Goal: Information Seeking & Learning: Compare options

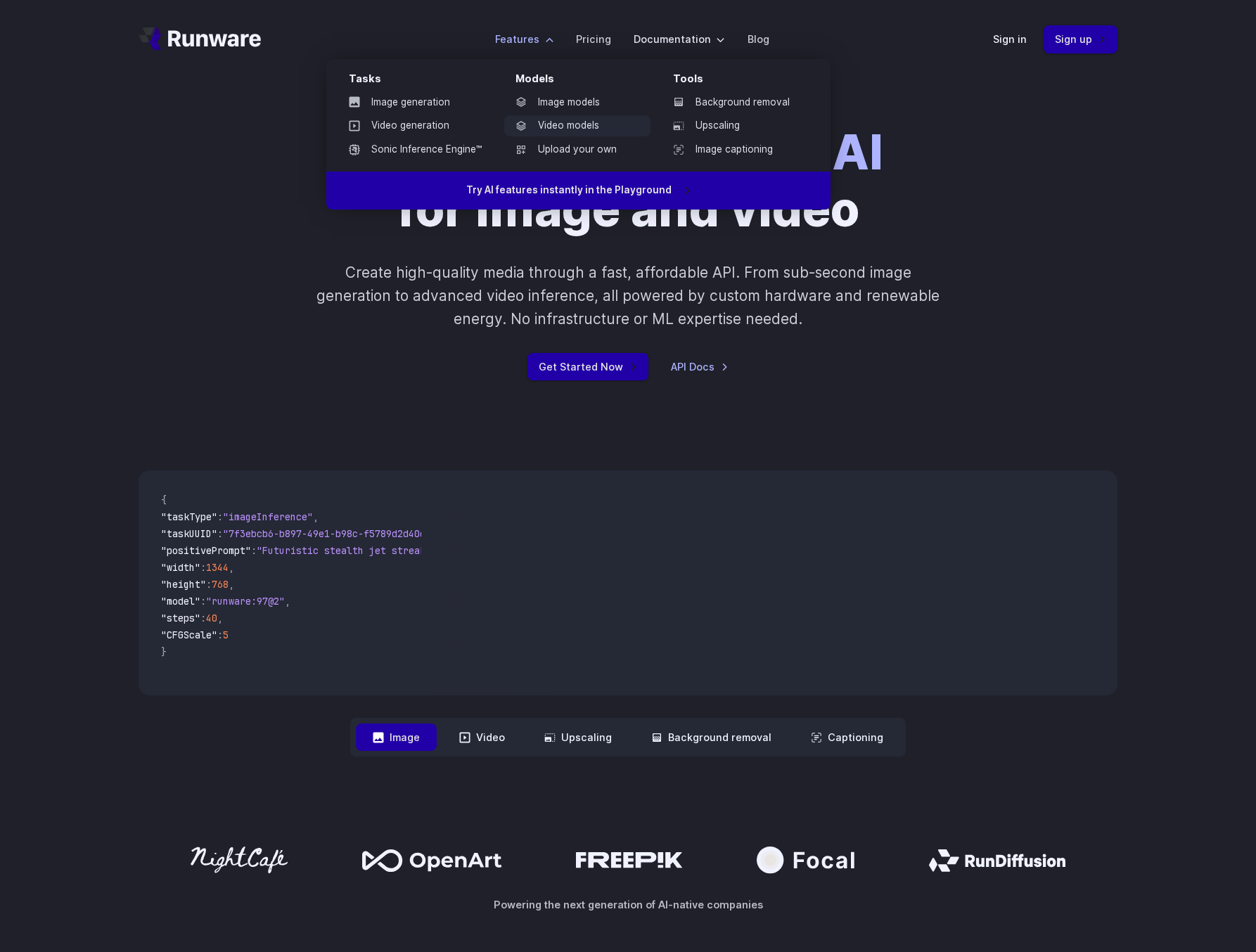
click at [569, 124] on link "Video models" at bounding box center [577, 126] width 147 height 21
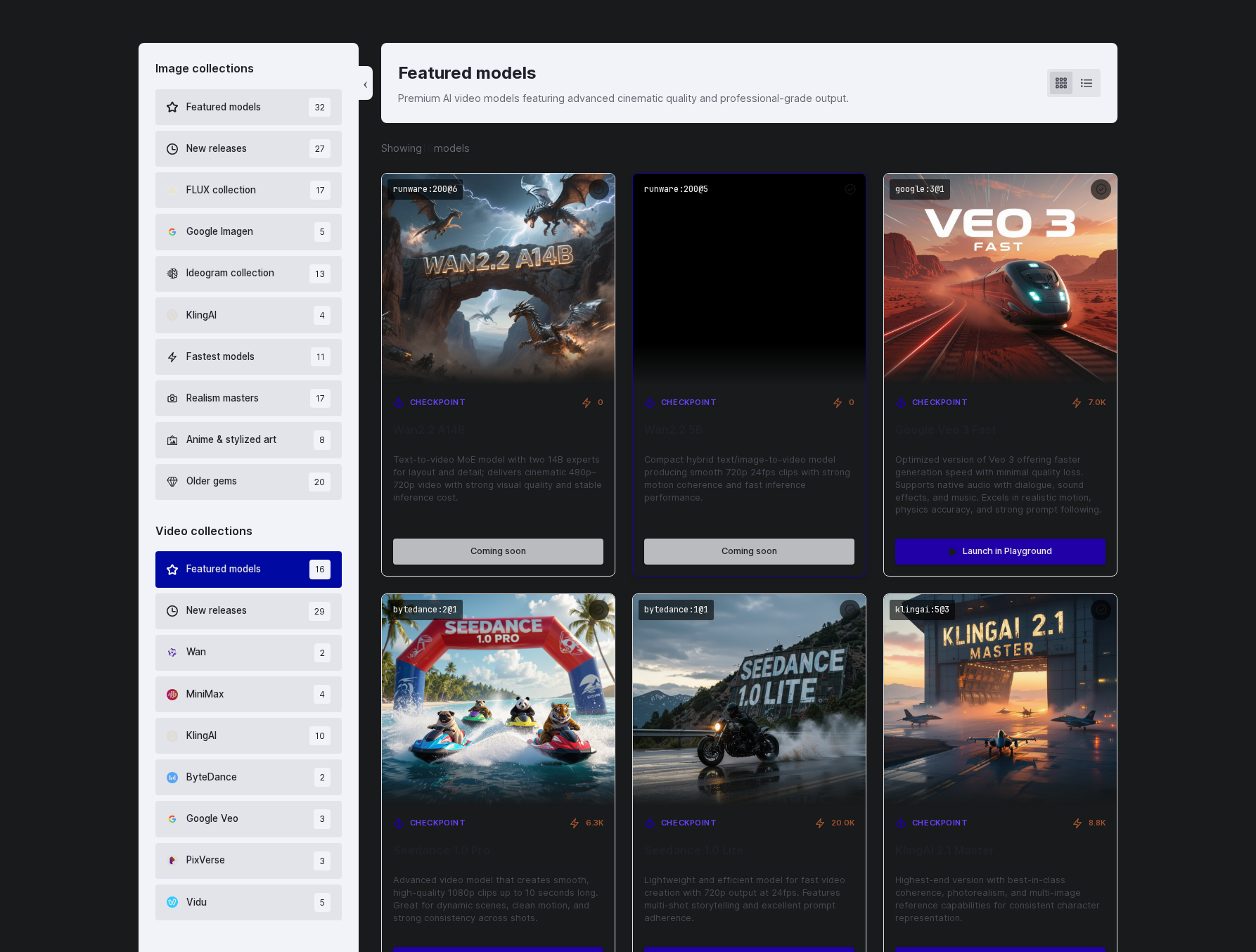
scroll to position [514, 0]
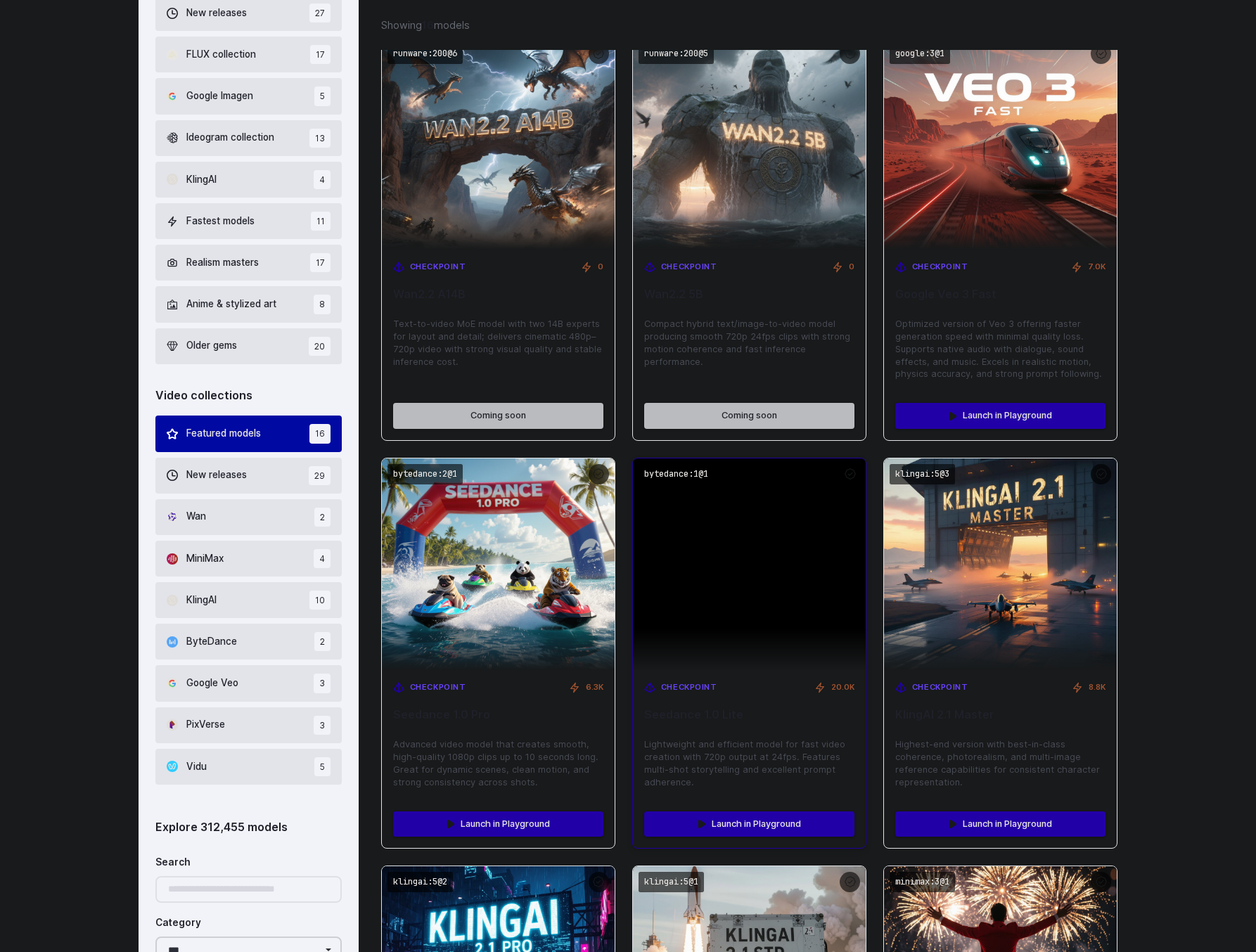
click at [727, 523] on img at bounding box center [749, 564] width 233 height 212
drag, startPoint x: 655, startPoint y: 701, endPoint x: 846, endPoint y: 724, distance: 192.4
click at [846, 724] on div "Checkpoint 20.0K Seedance 1.0 Lite Lightweight and efficient model for fast vid…" at bounding box center [749, 735] width 233 height 130
click at [779, 583] on img at bounding box center [749, 564] width 233 height 212
click at [751, 547] on img at bounding box center [749, 564] width 233 height 212
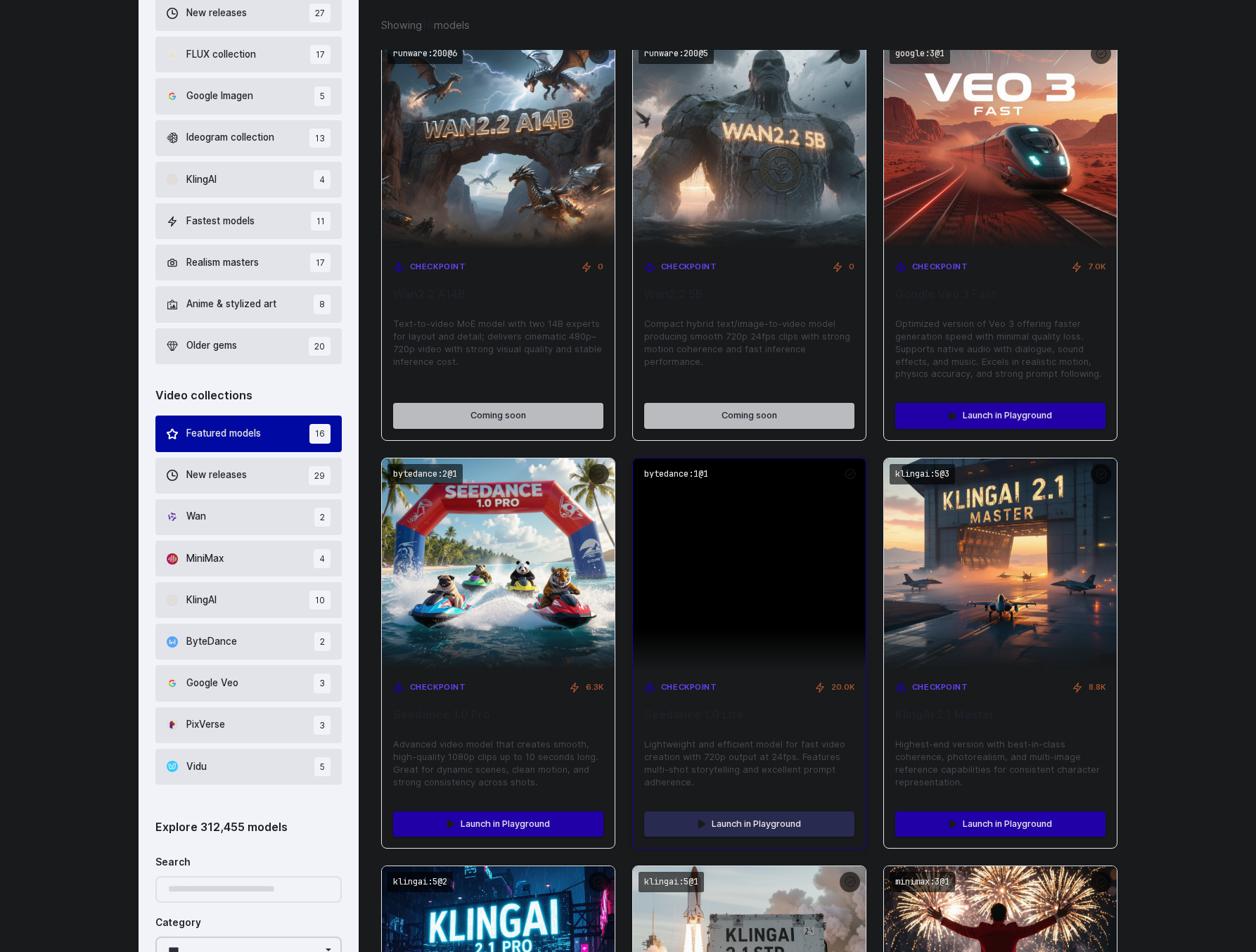
click at [741, 816] on link "Launch in Playground" at bounding box center [749, 825] width 210 height 26
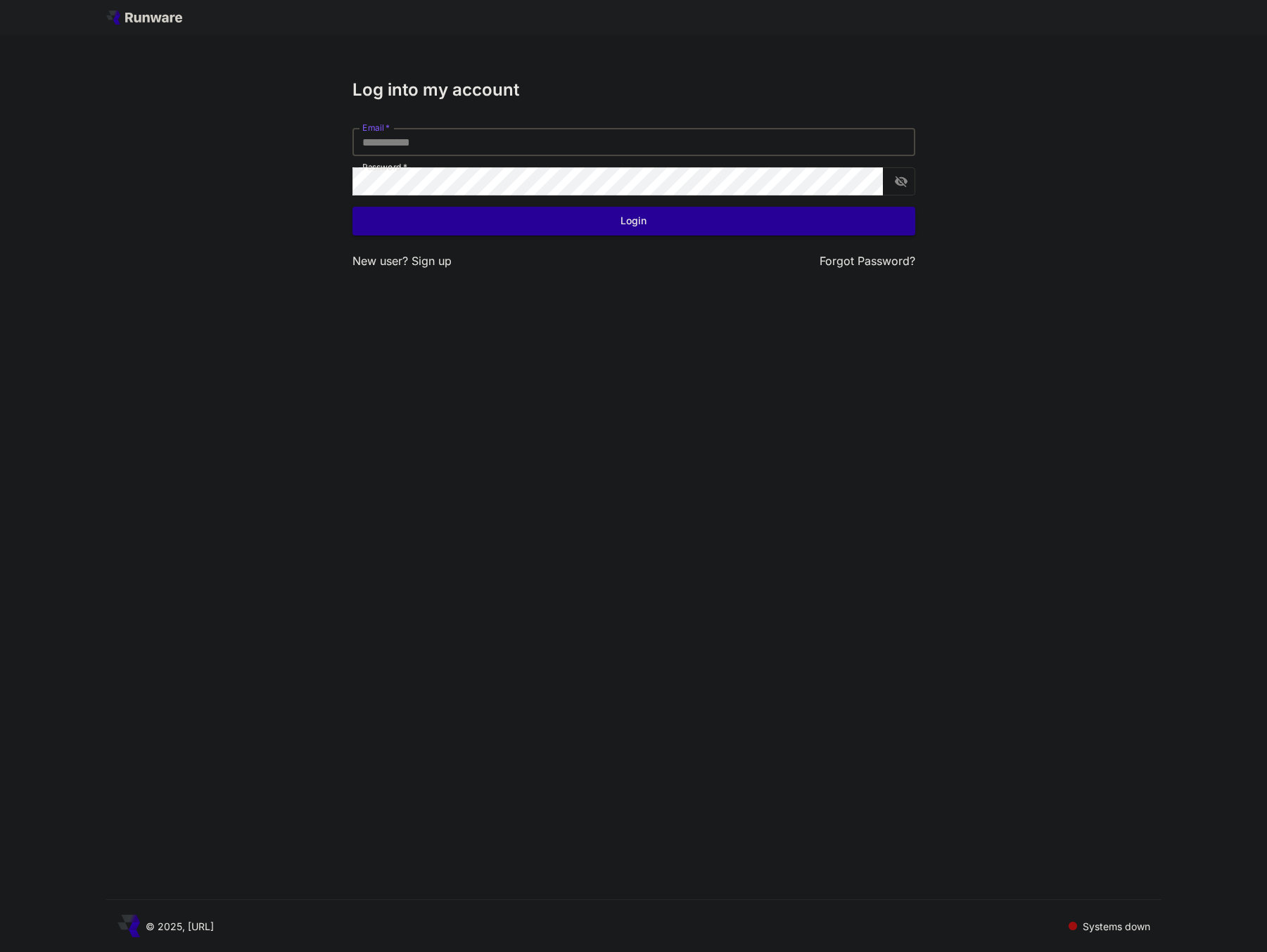
type input "**********"
click at [730, 220] on button "Login" at bounding box center [634, 221] width 563 height 29
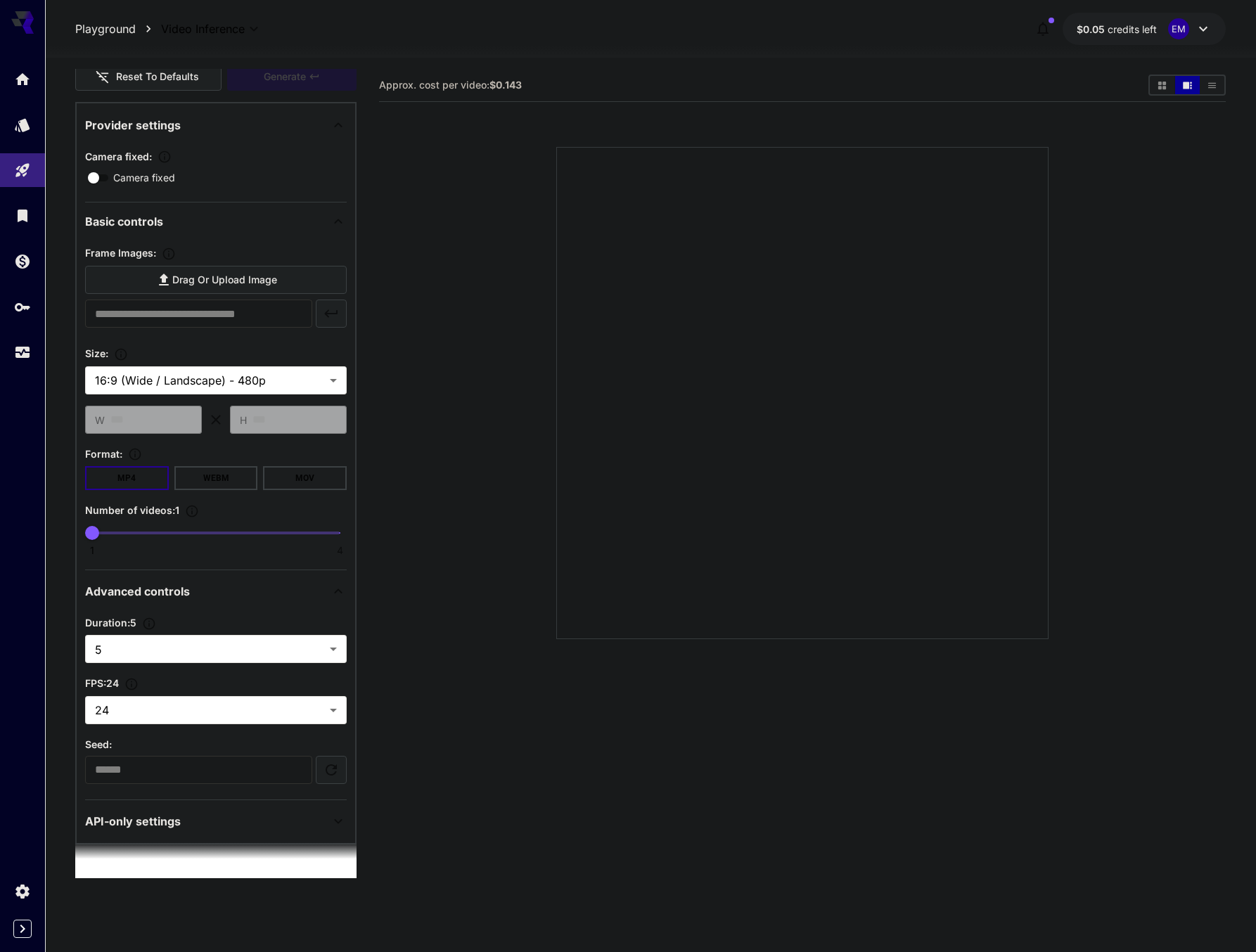
scroll to position [111, 0]
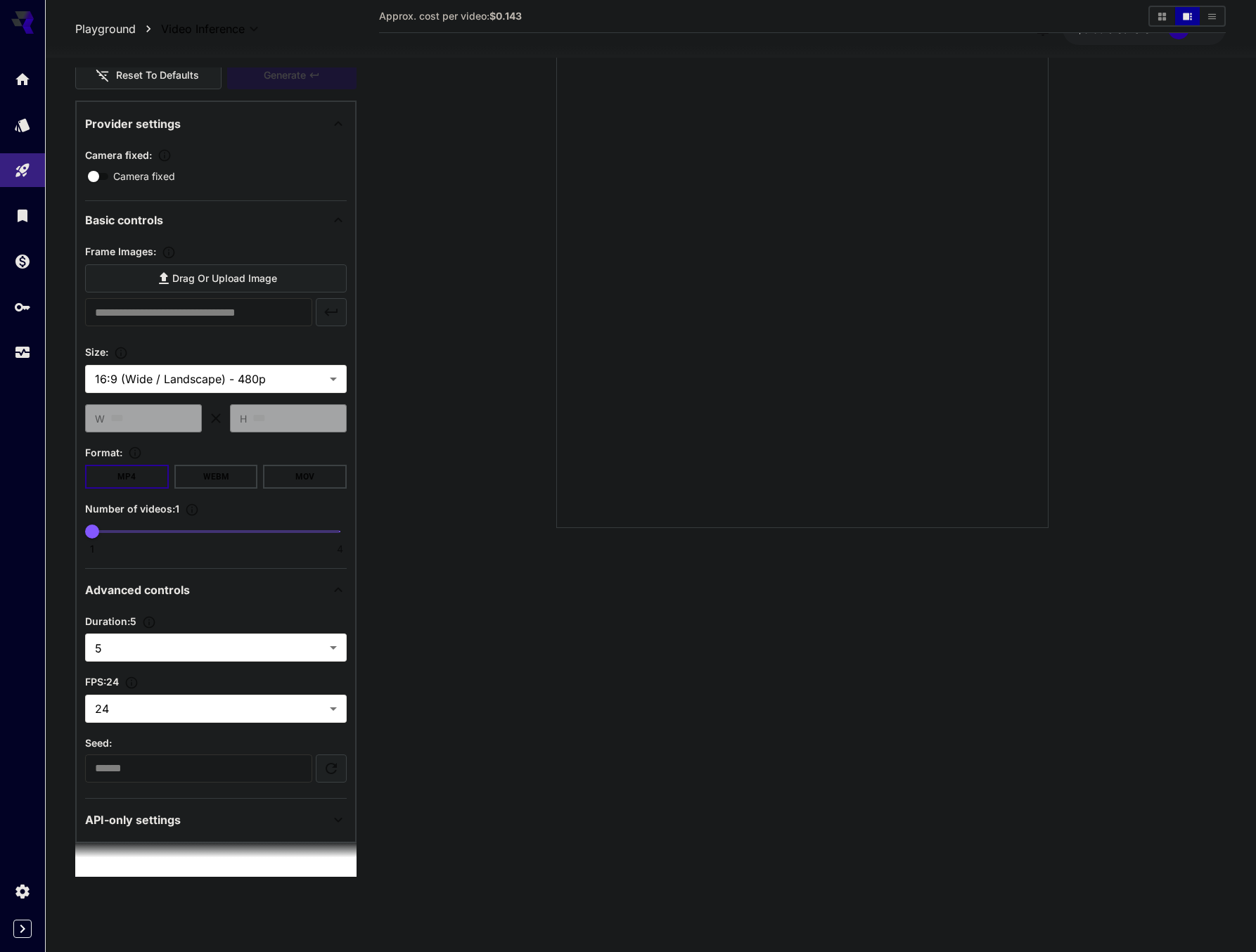
click at [301, 823] on div "API-only settings" at bounding box center [207, 820] width 244 height 17
click at [300, 821] on div "API-only settings" at bounding box center [207, 820] width 244 height 17
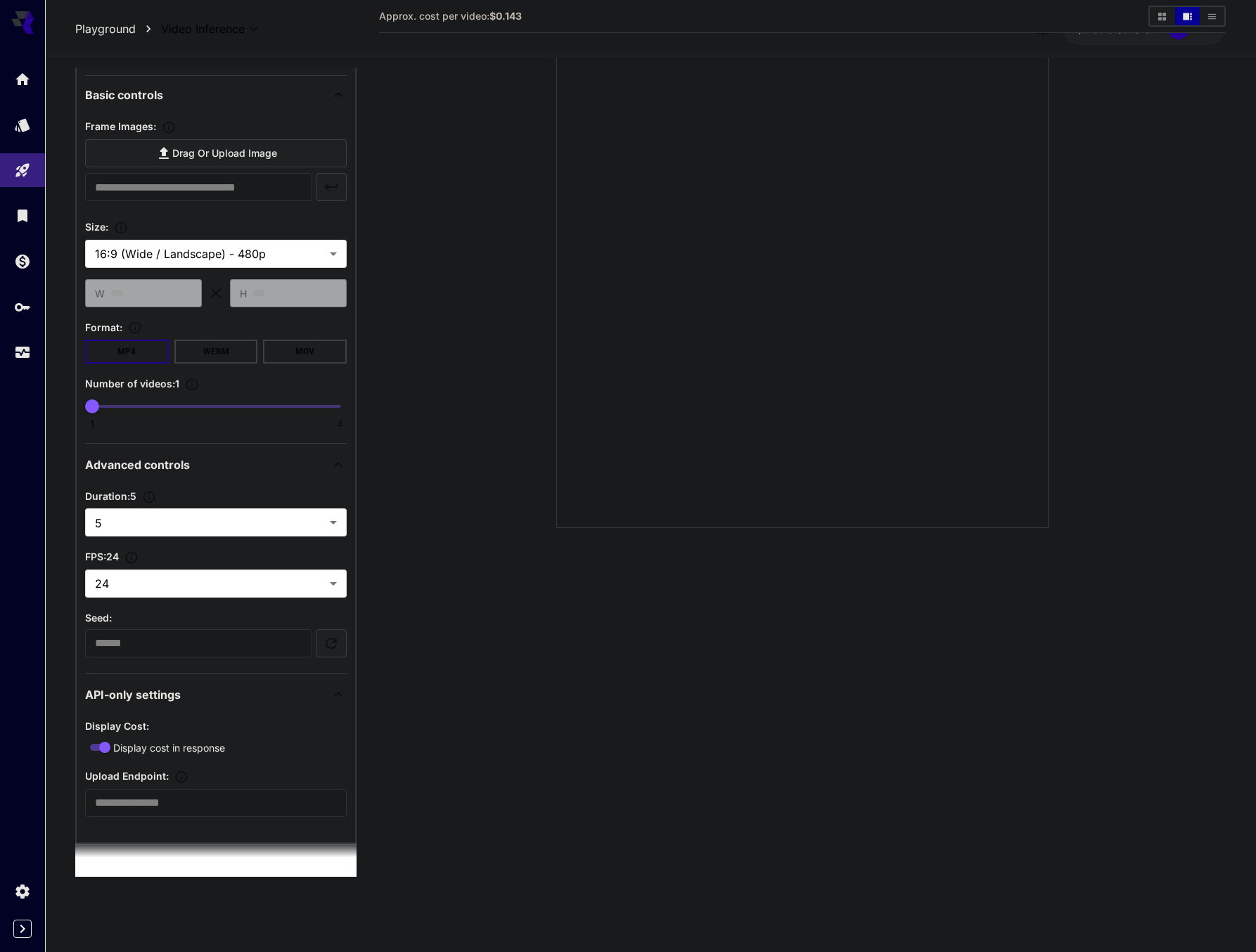
scroll to position [353, 0]
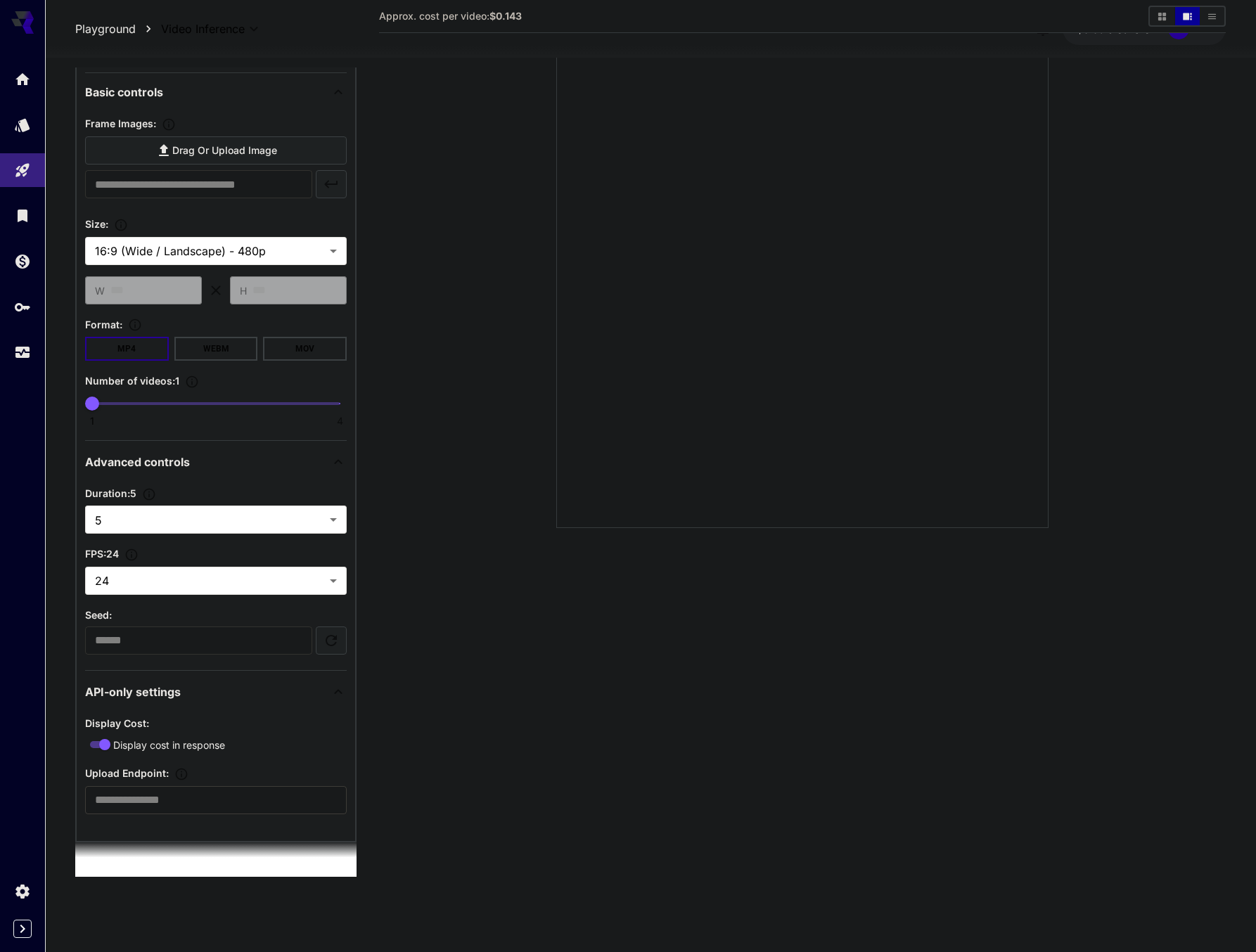
click at [212, 789] on input "text" at bounding box center [216, 800] width 261 height 28
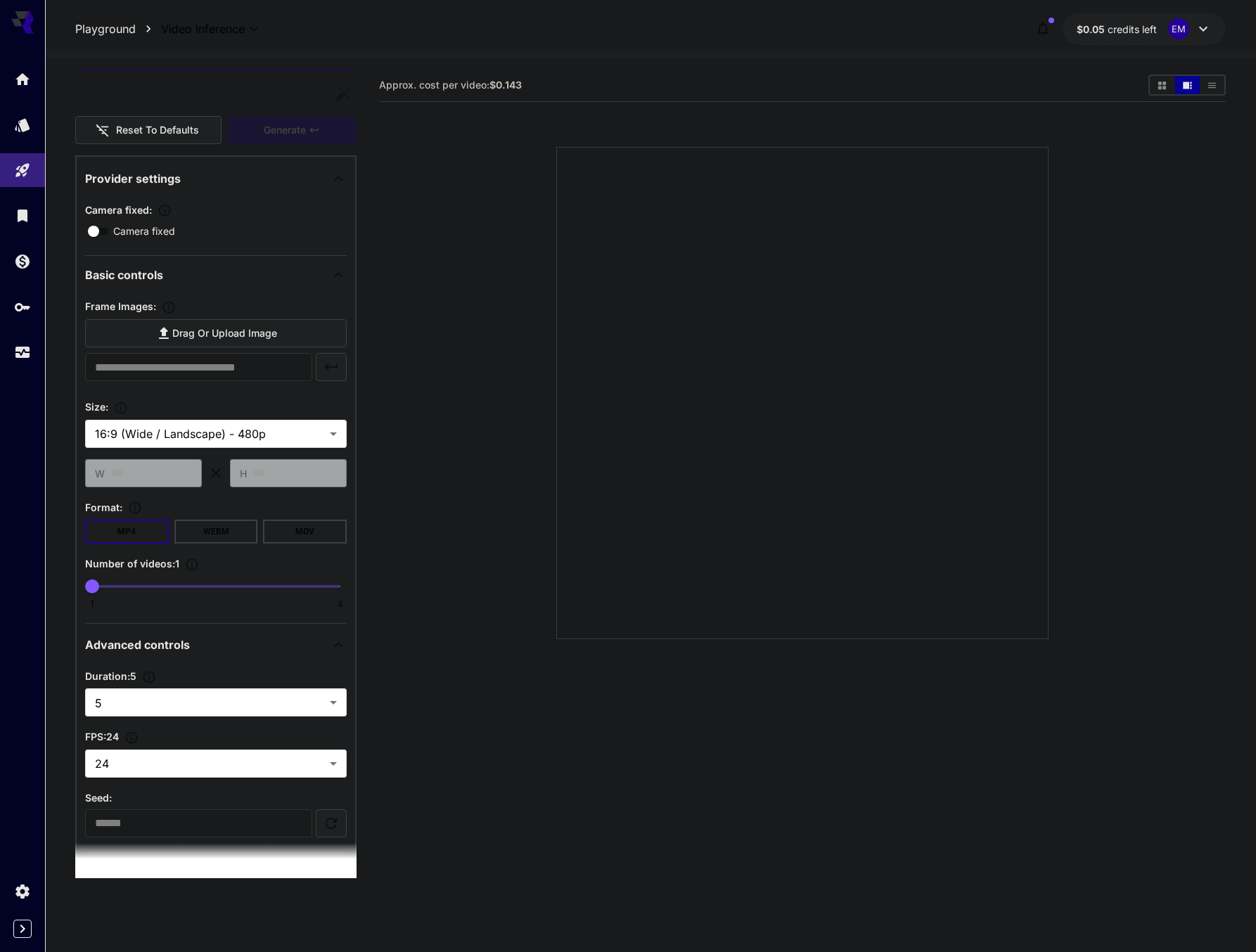
scroll to position [185, 0]
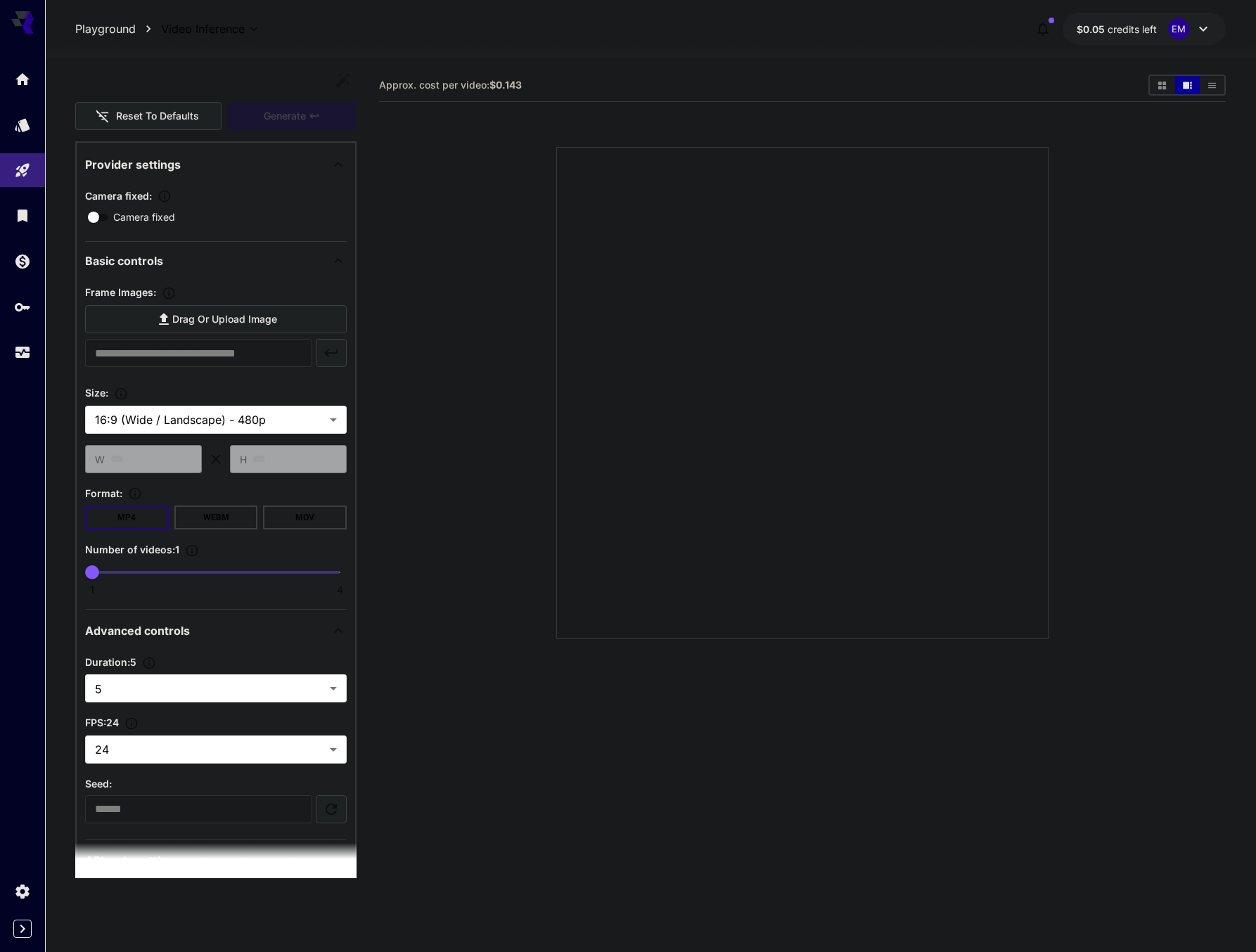
drag, startPoint x: 491, startPoint y: 84, endPoint x: 531, endPoint y: 83, distance: 40.0
click at [531, 83] on section "Approx. cost per video: $0.143" at bounding box center [758, 85] width 758 height 14
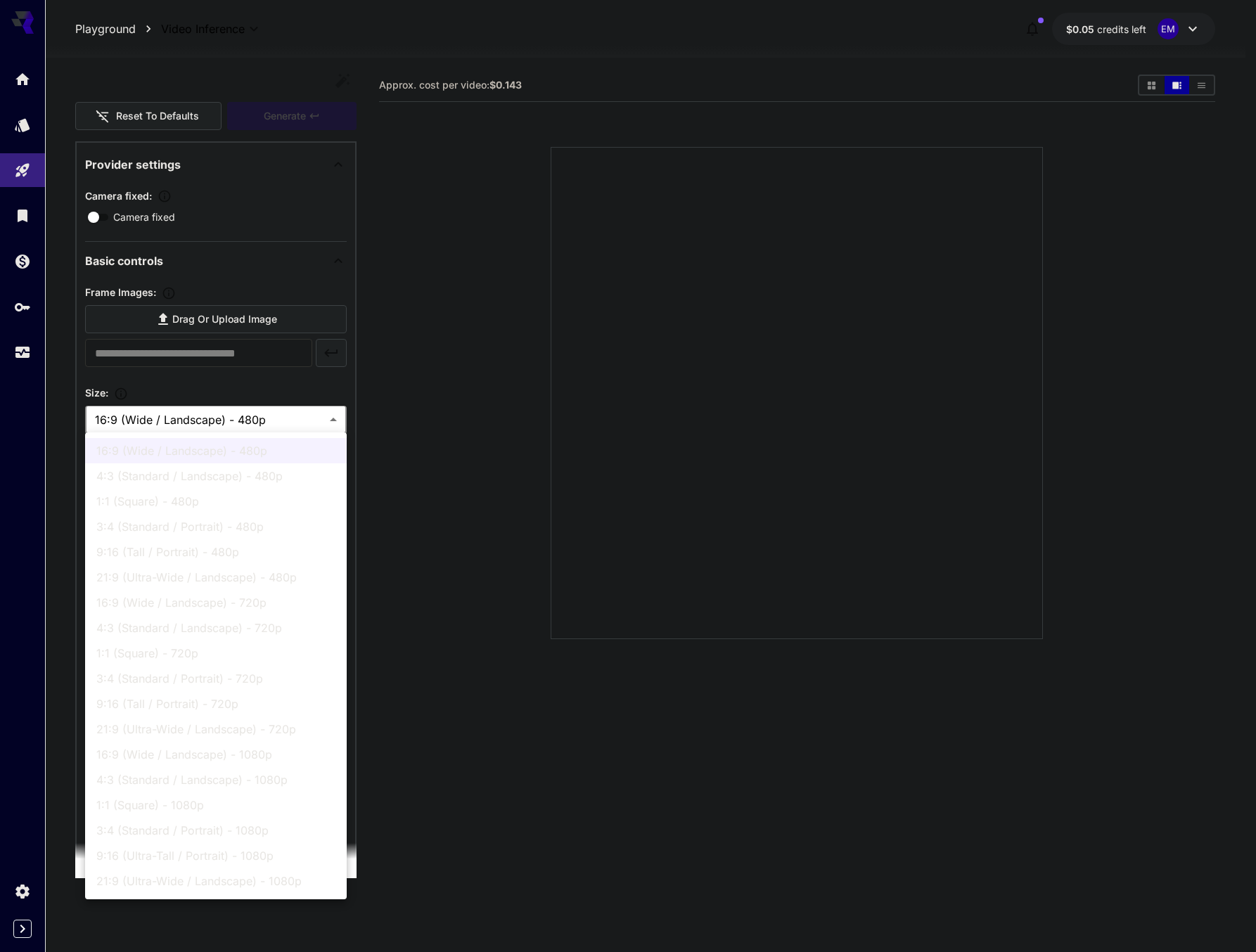
click at [275, 412] on body "**********" at bounding box center [628, 531] width 1256 height 1063
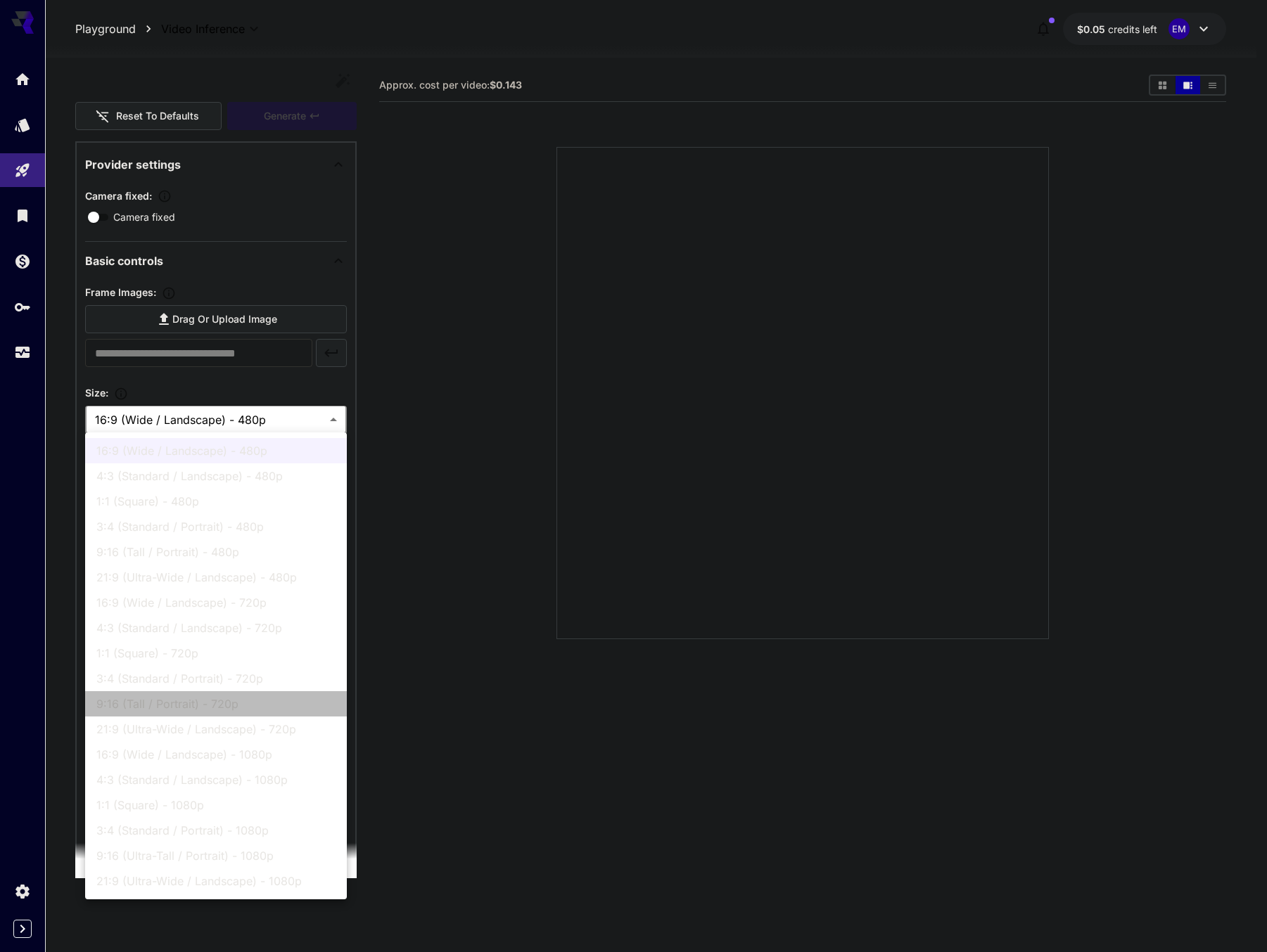
click at [262, 704] on span "9:16 (Tall / Portrait) - 720p" at bounding box center [216, 704] width 239 height 17
type input "**********"
type input "***"
type input "****"
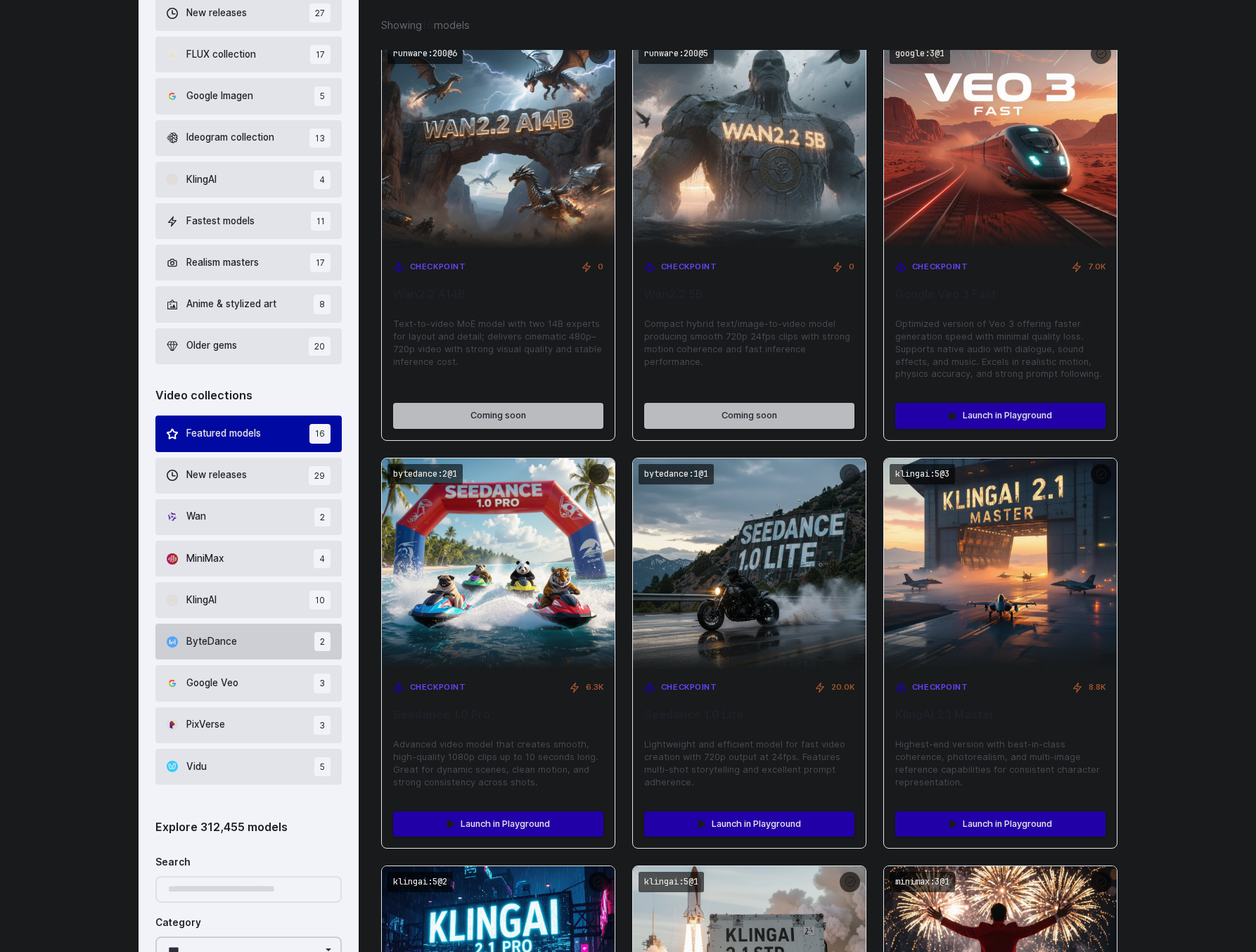
click at [240, 639] on button "ByteDance 2" at bounding box center [248, 641] width 187 height 36
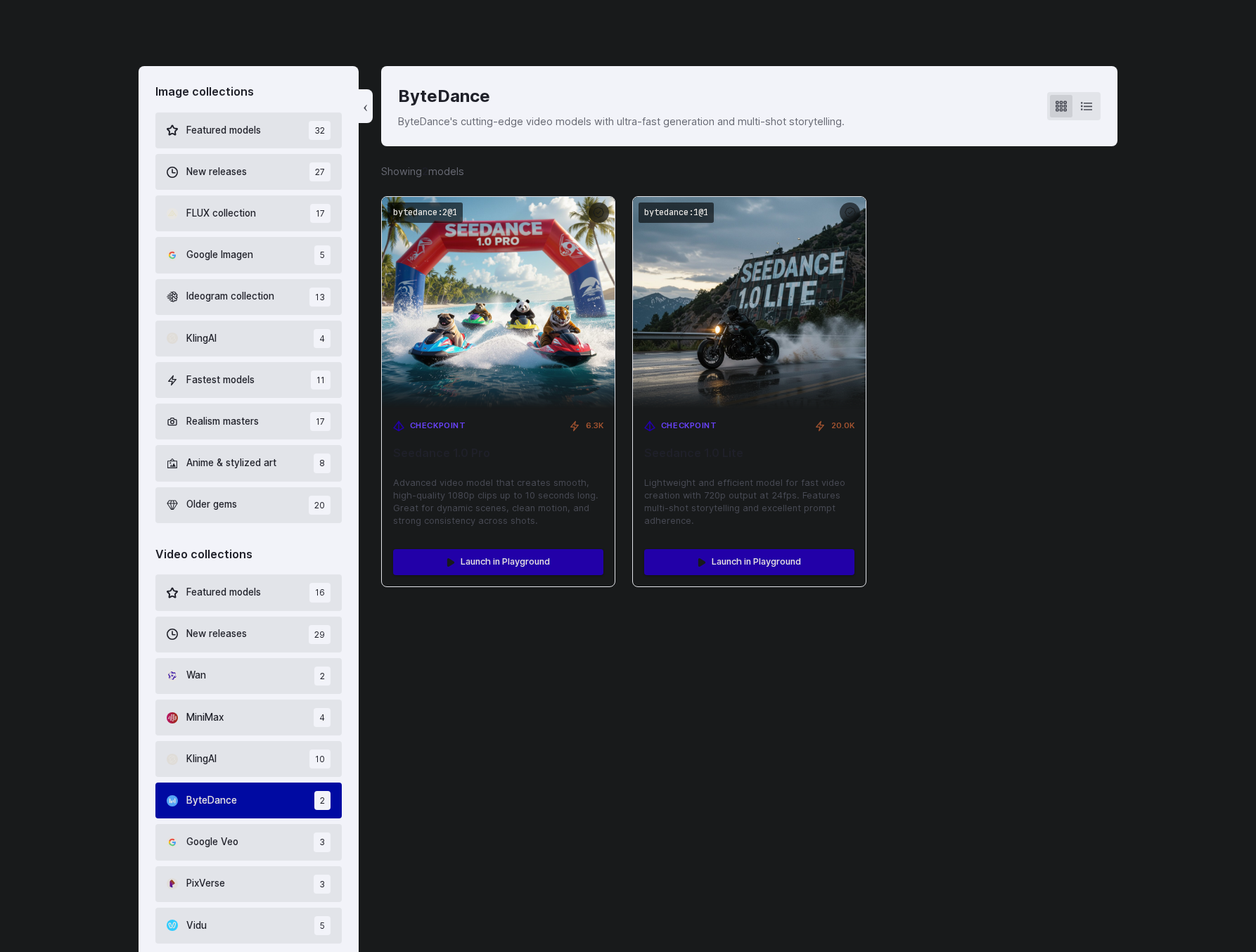
scroll to position [330, 0]
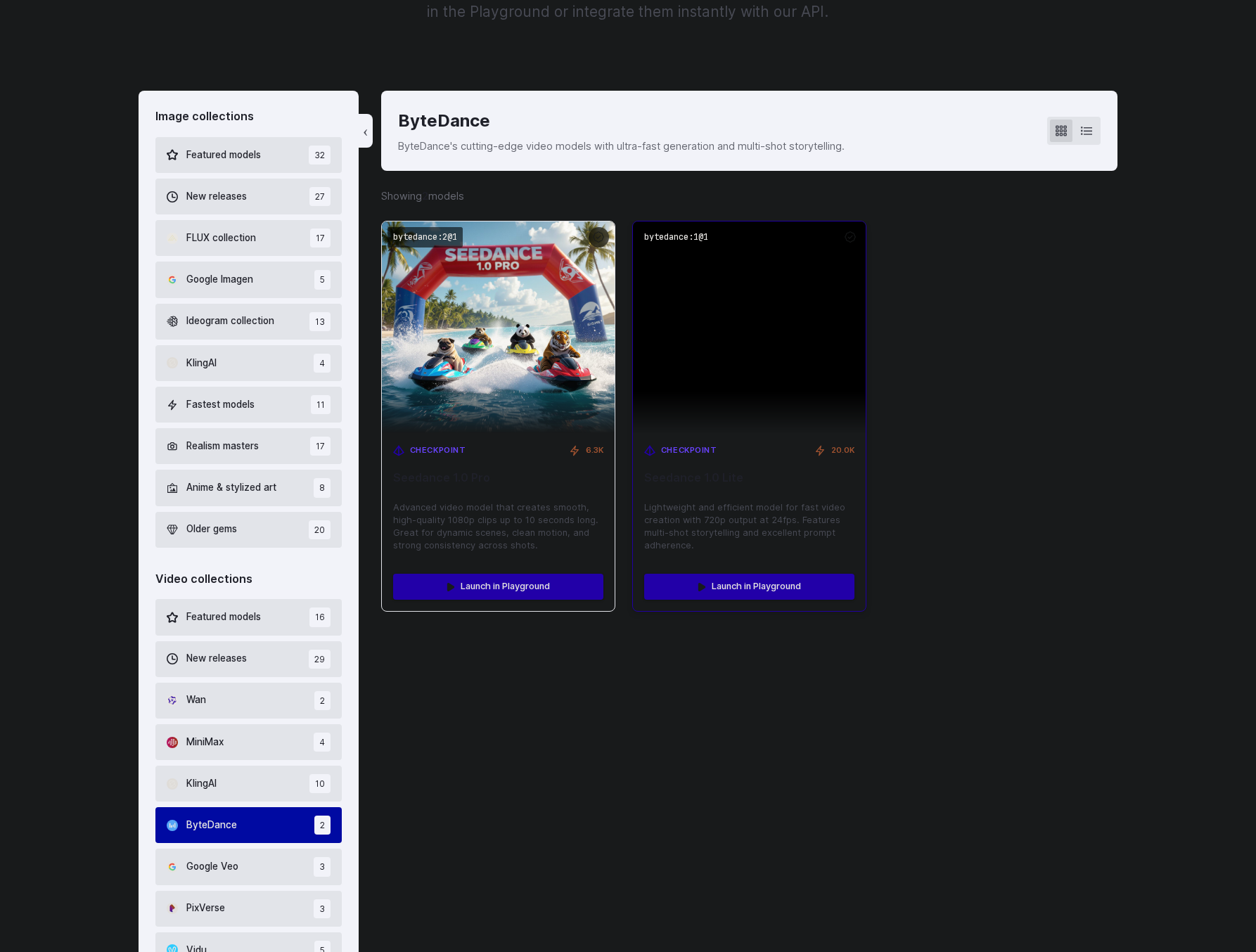
click at [670, 366] on img at bounding box center [749, 327] width 233 height 212
click at [727, 393] on img at bounding box center [749, 327] width 233 height 212
click at [727, 587] on link "Launch in Playground" at bounding box center [749, 587] width 210 height 26
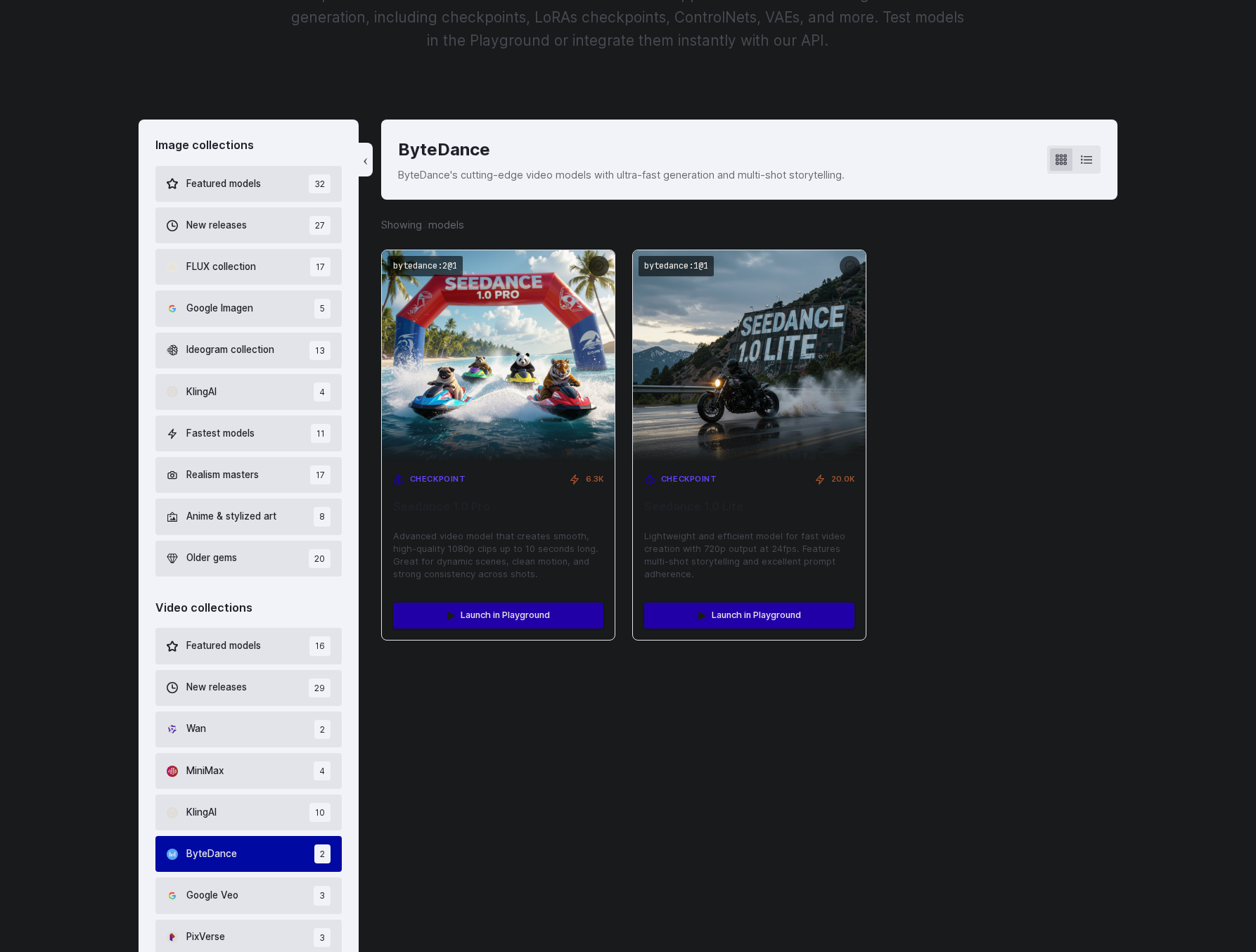
scroll to position [0, 0]
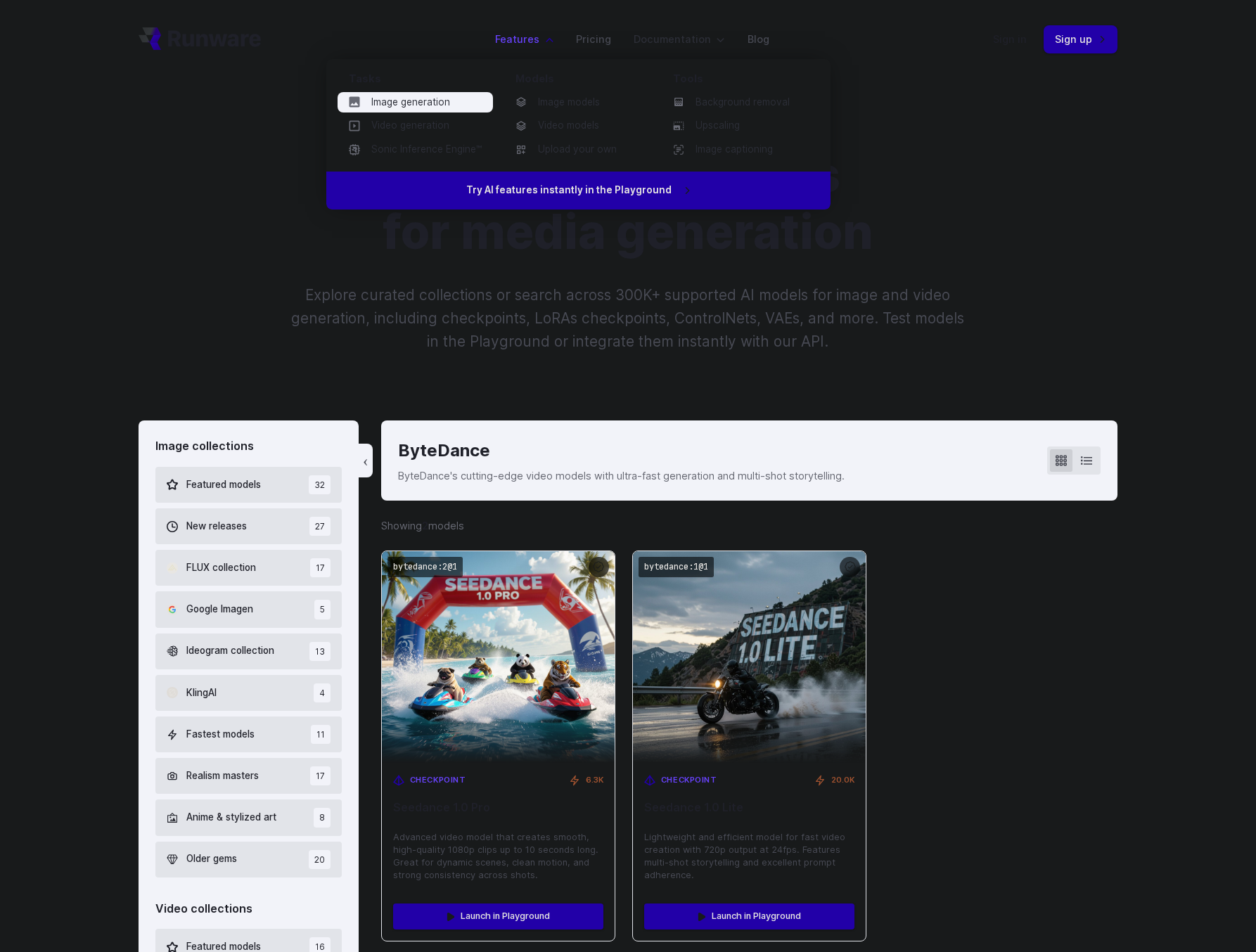
click at [461, 103] on link "Image generation" at bounding box center [415, 103] width 155 height 21
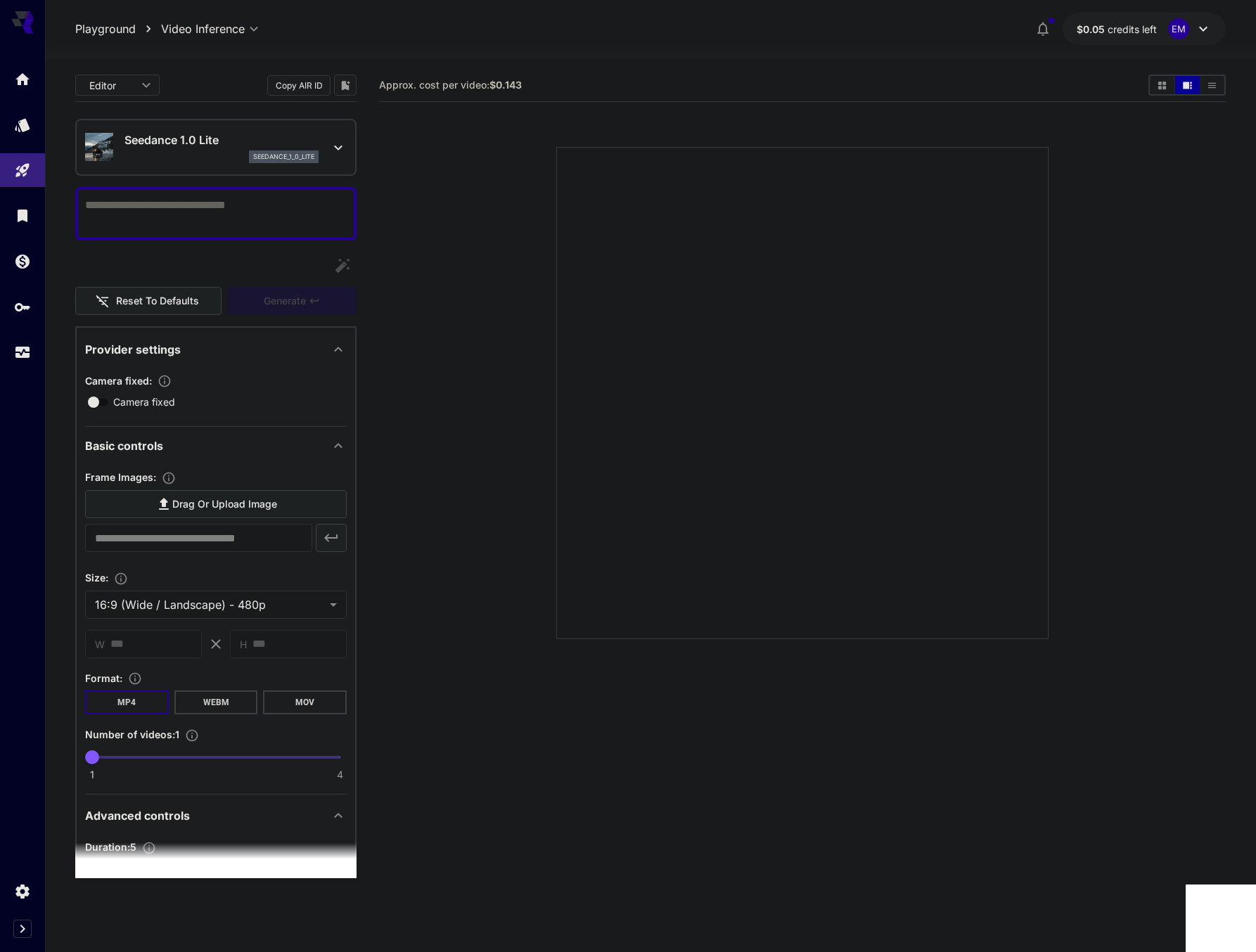
click at [325, 151] on div "Seedance 1.0 Lite seedance_1_0_lite" at bounding box center [216, 147] width 261 height 43
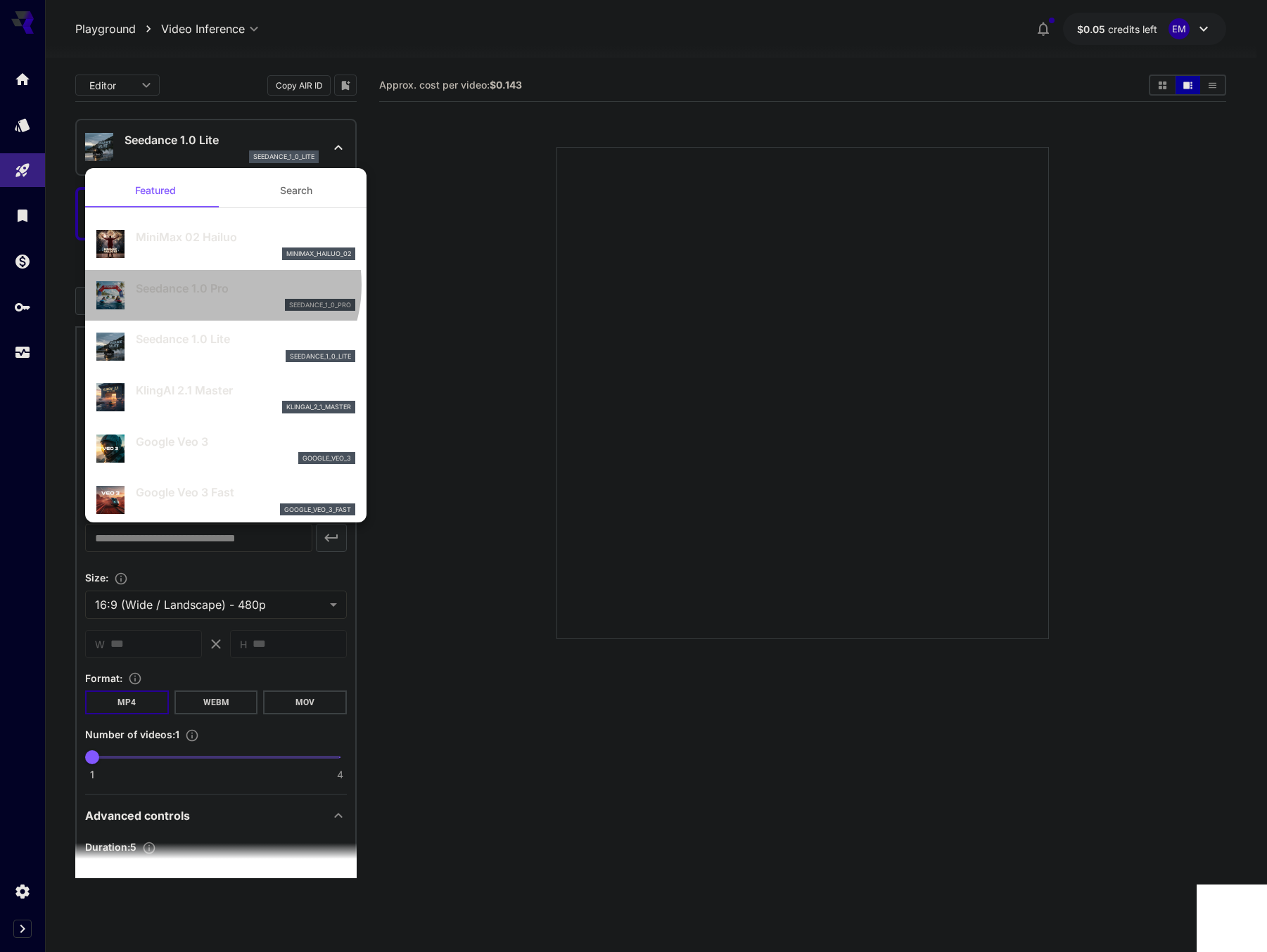
click at [220, 284] on p "Seedance 1.0 Pro" at bounding box center [245, 288] width 220 height 17
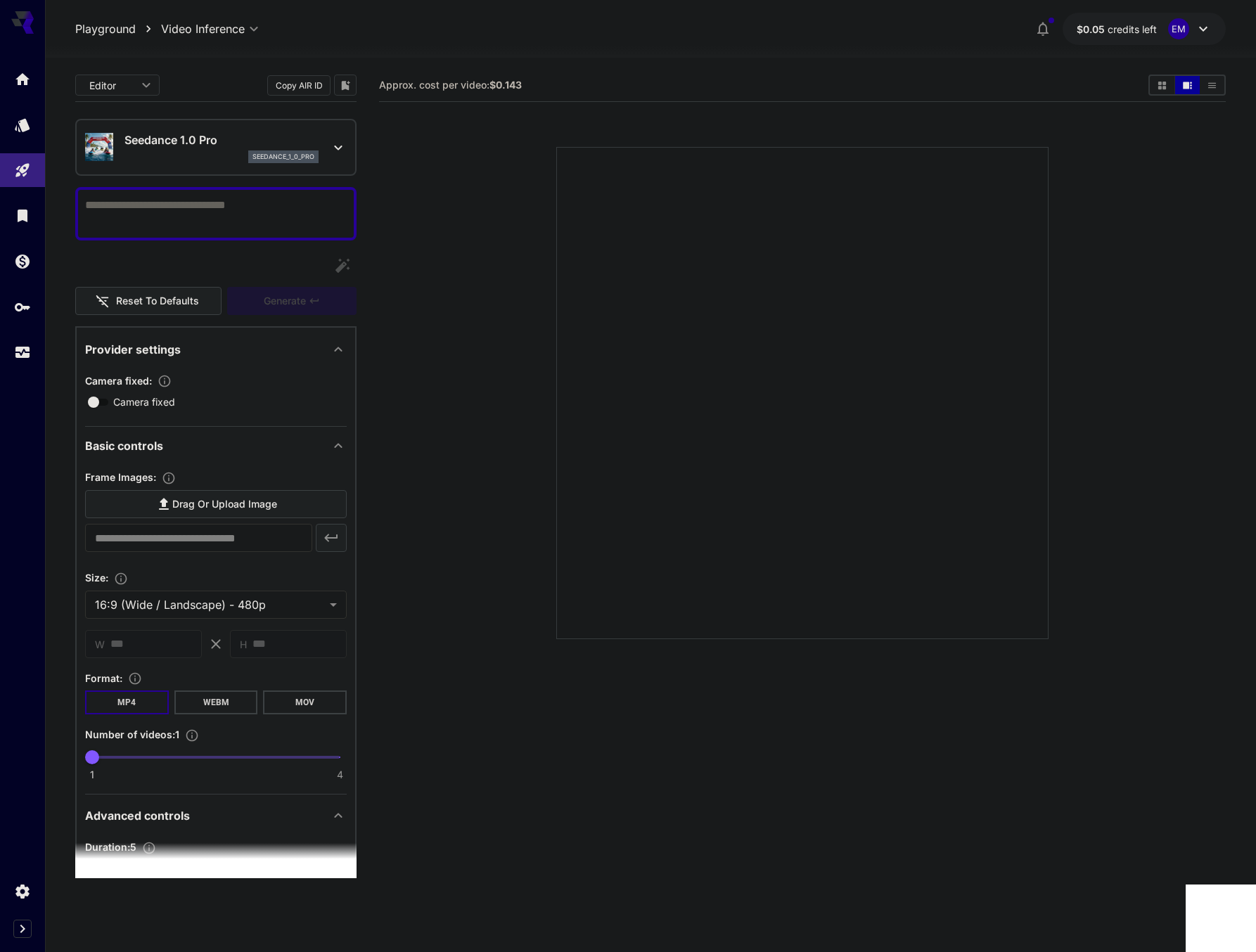
click at [353, 144] on div "Seedance 1.0 Pro seedance_1_0_pro" at bounding box center [216, 147] width 281 height 57
click at [344, 147] on icon at bounding box center [338, 147] width 17 height 17
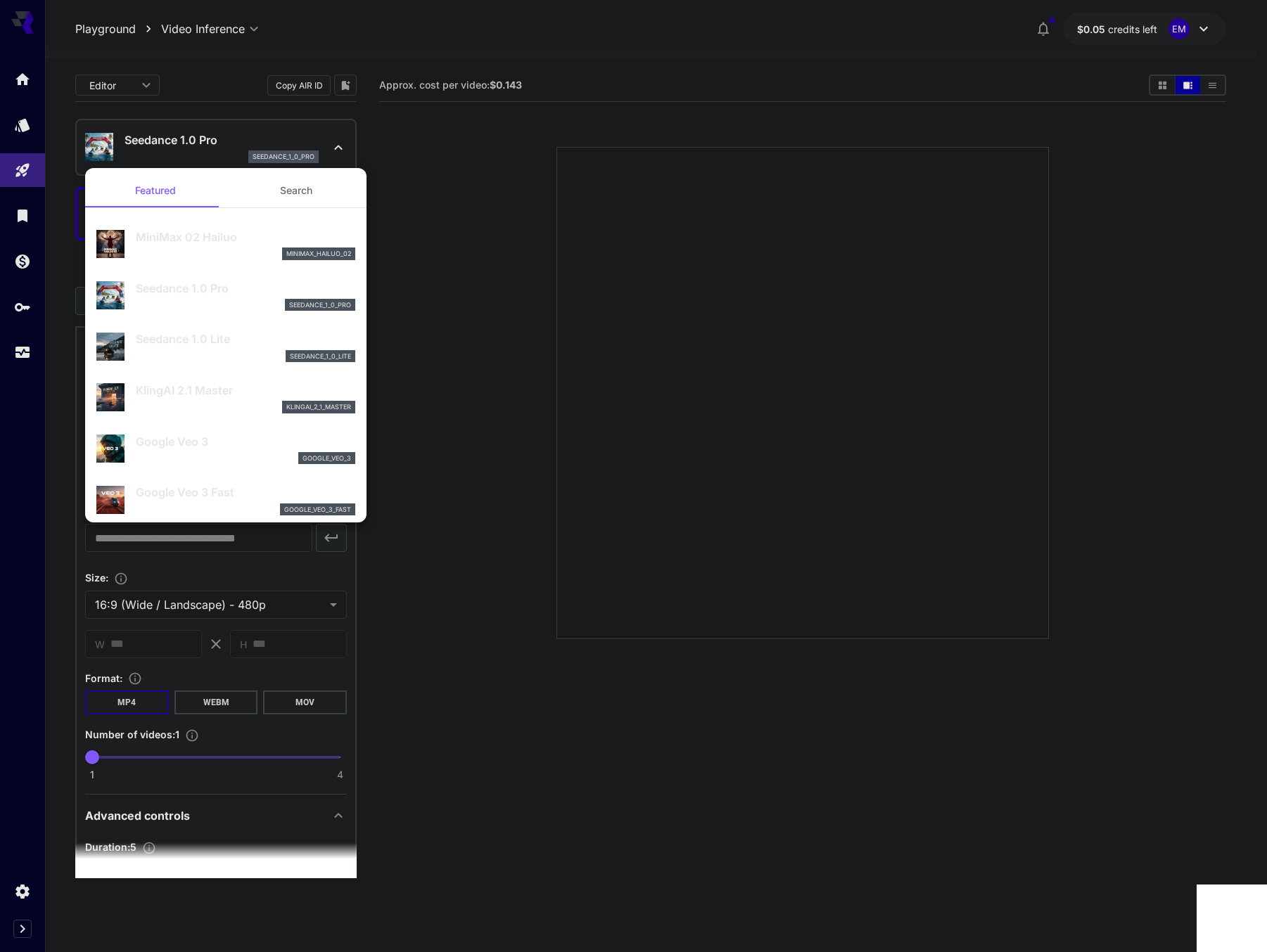
click at [510, 290] on div at bounding box center [633, 476] width 1267 height 952
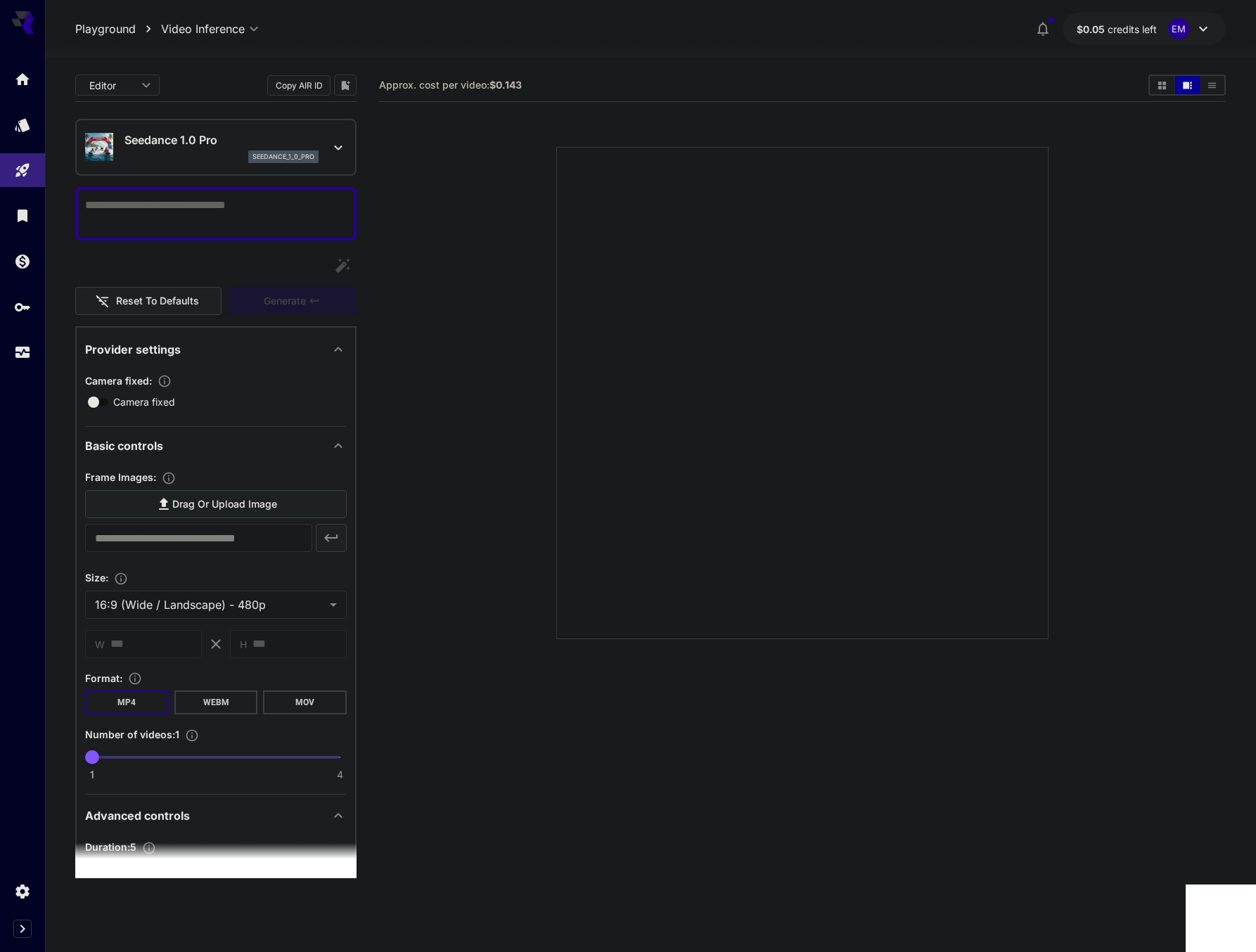
click at [1200, 26] on icon at bounding box center [1203, 29] width 9 height 5
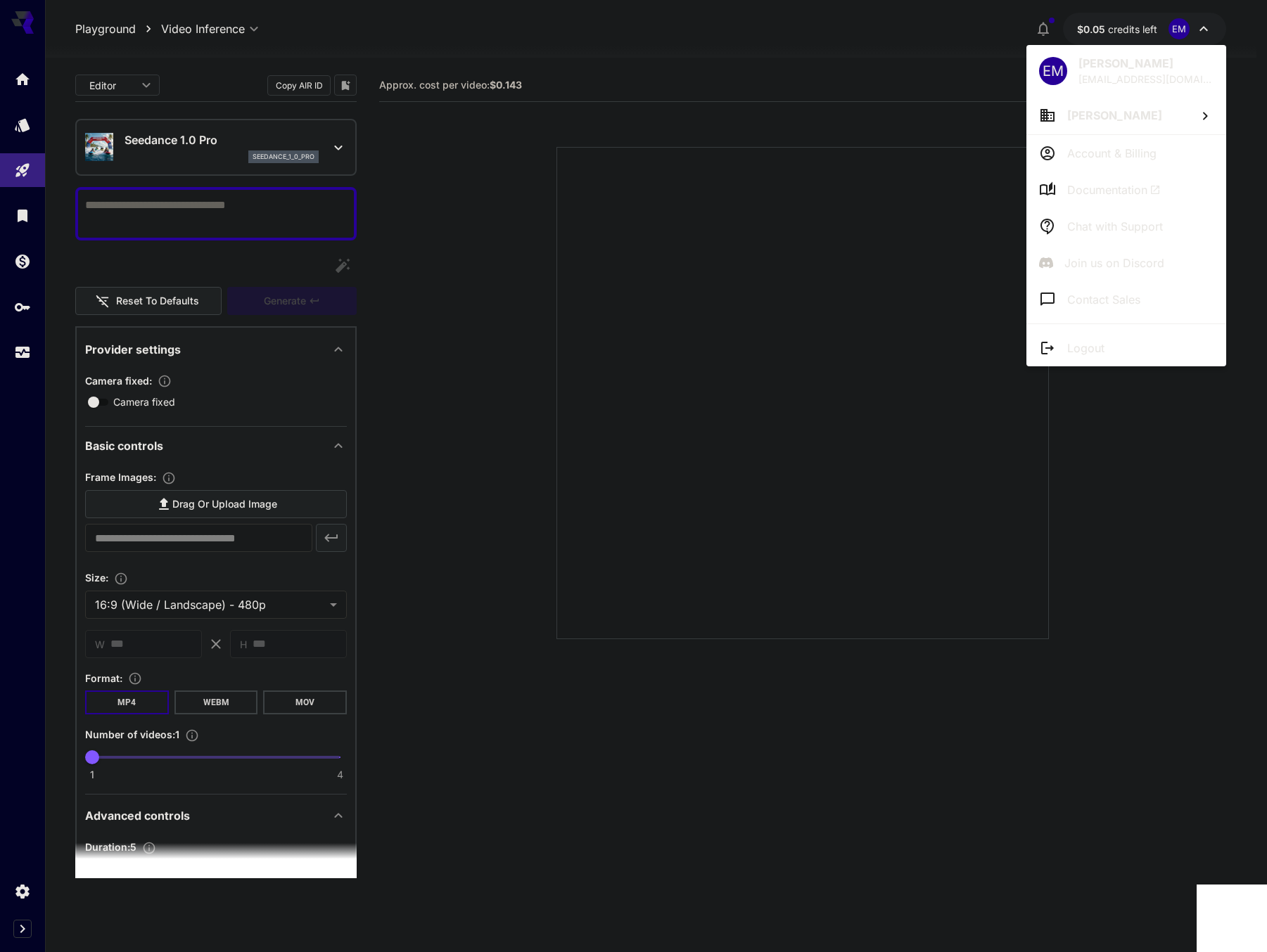
click at [556, 34] on div at bounding box center [633, 476] width 1267 height 952
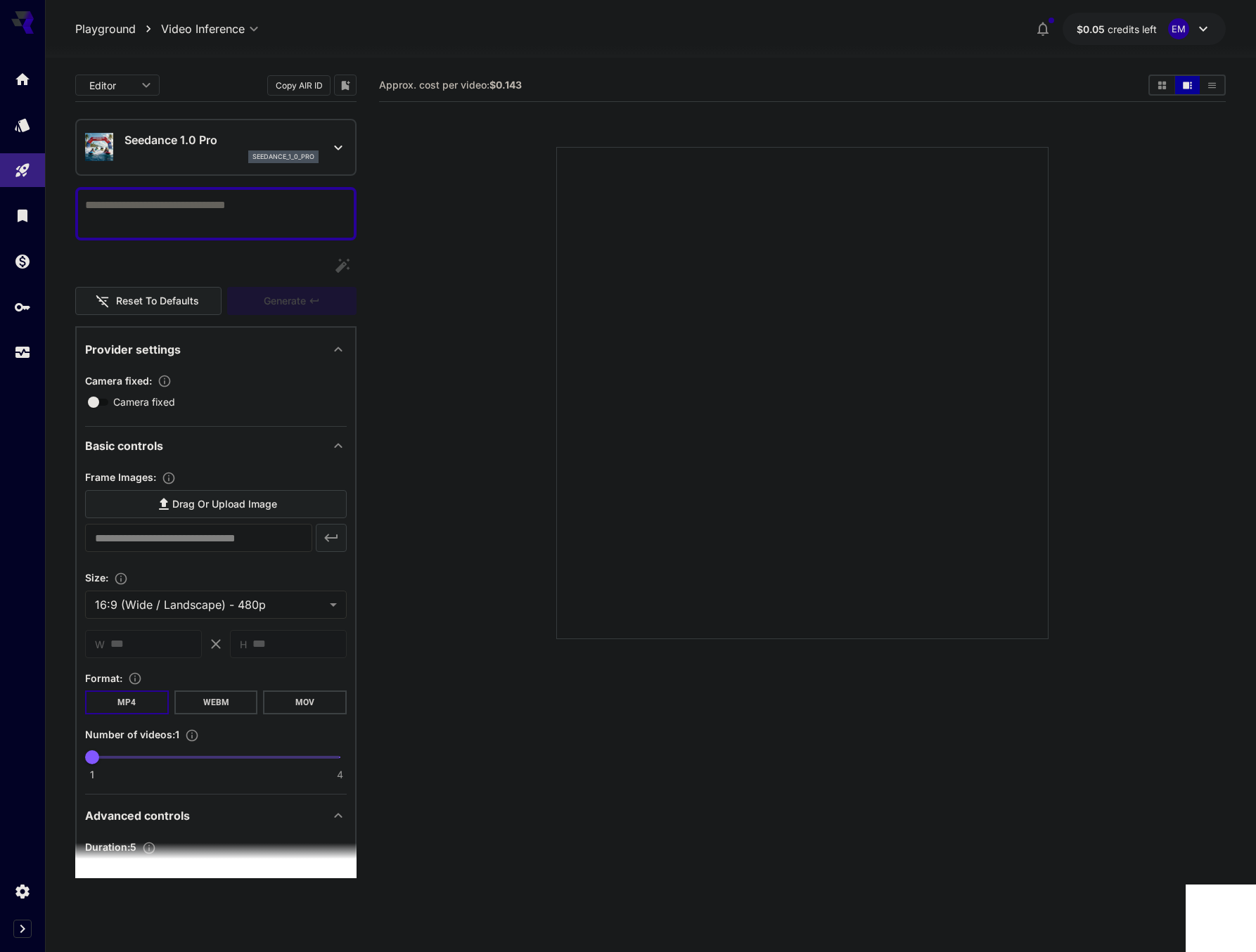
click at [35, 22] on div at bounding box center [22, 17] width 45 height 34
click at [22, 22] on icon at bounding box center [22, 22] width 22 height 22
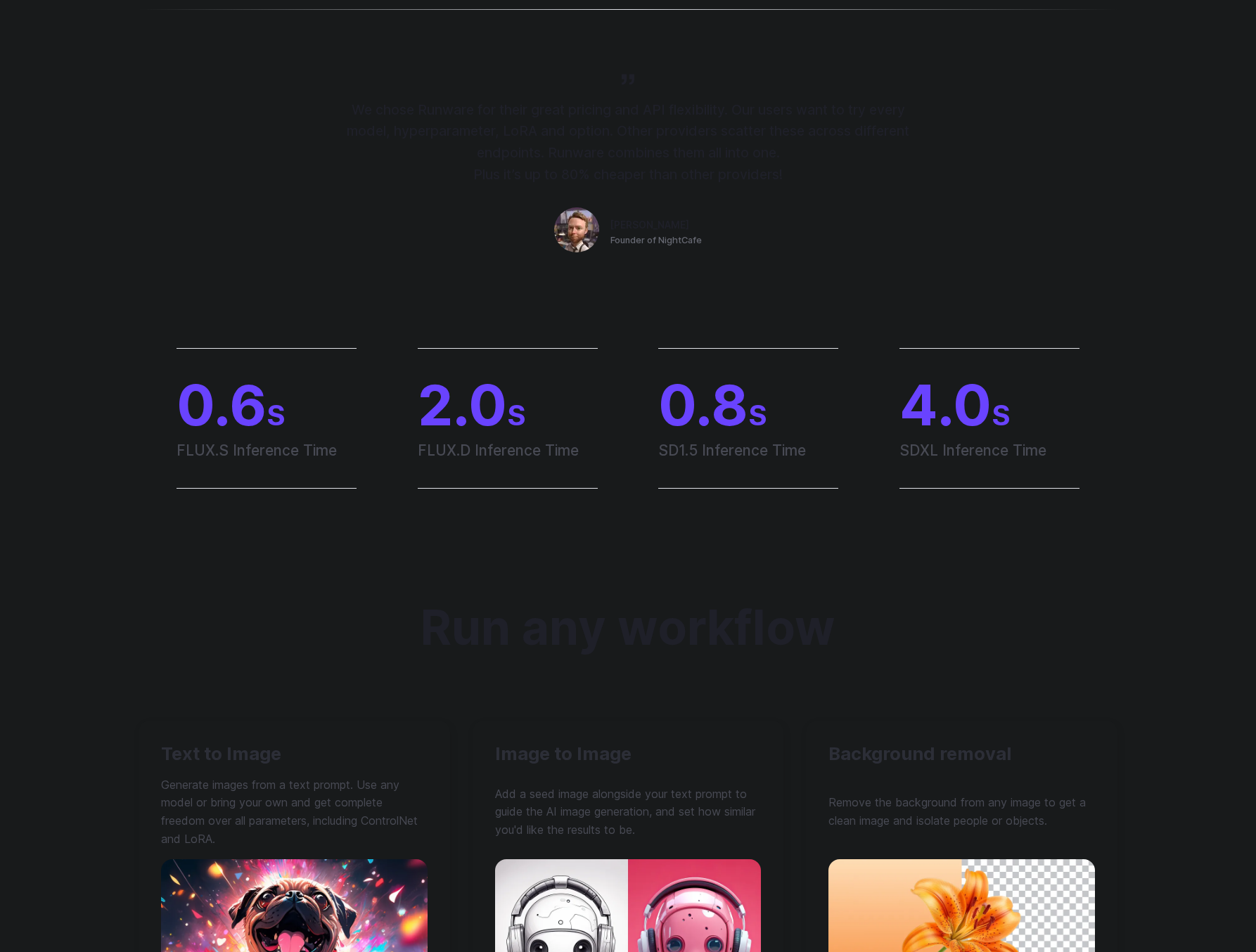
scroll to position [671, 0]
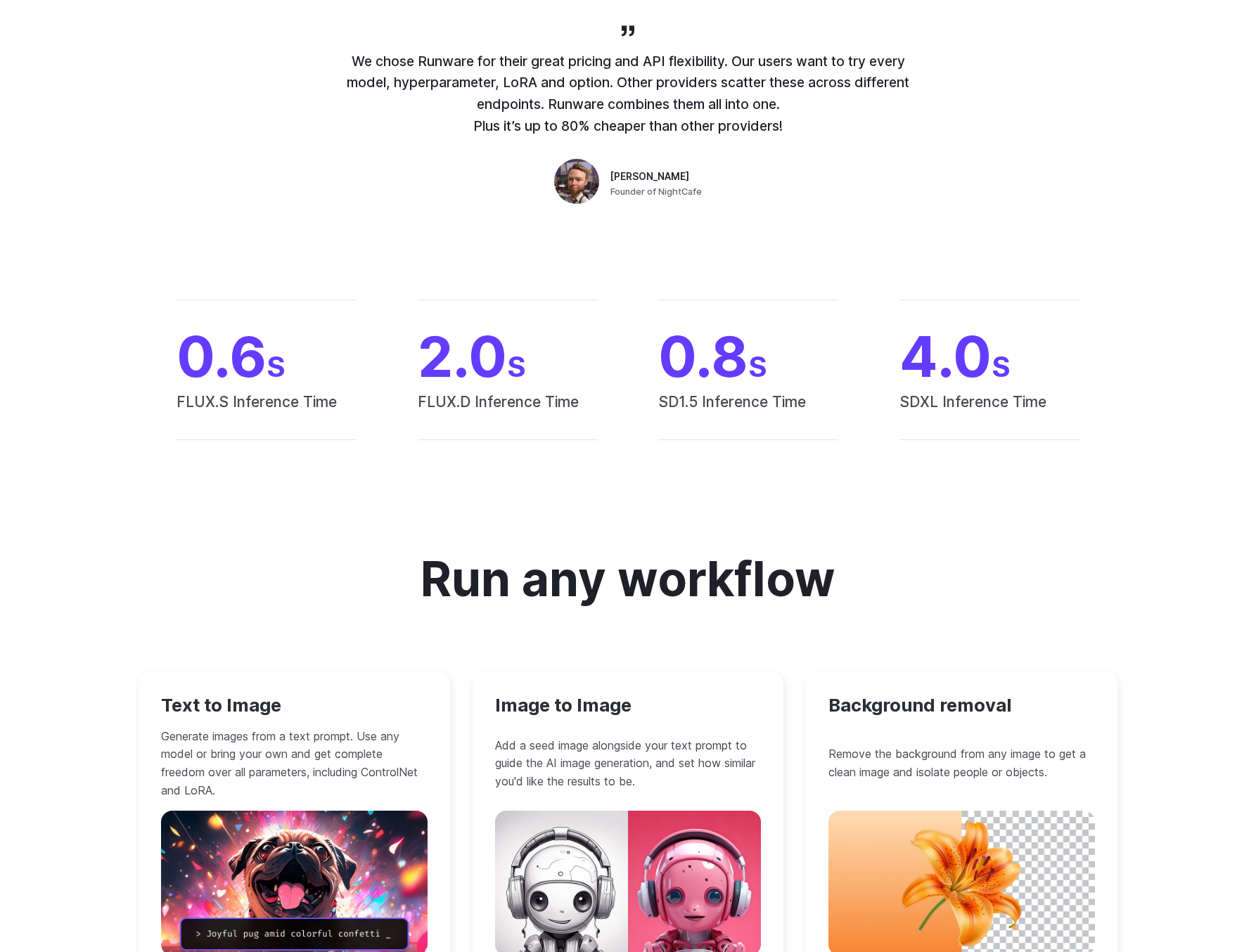
click at [811, 158] on div "We chose Runware for their great pricing and API flexibility. Our users want to…" at bounding box center [628, 115] width 563 height 187
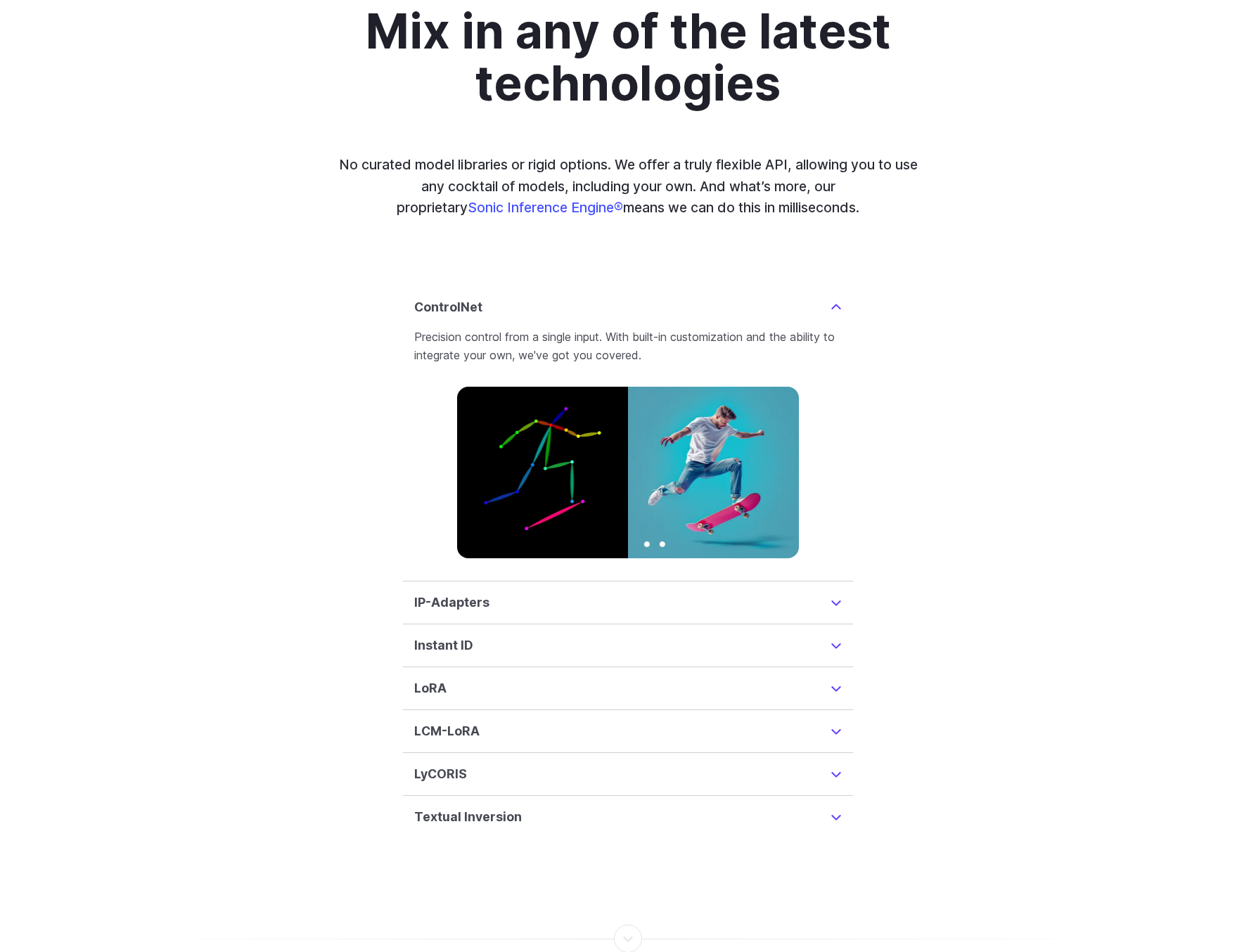
scroll to position [3266, 0]
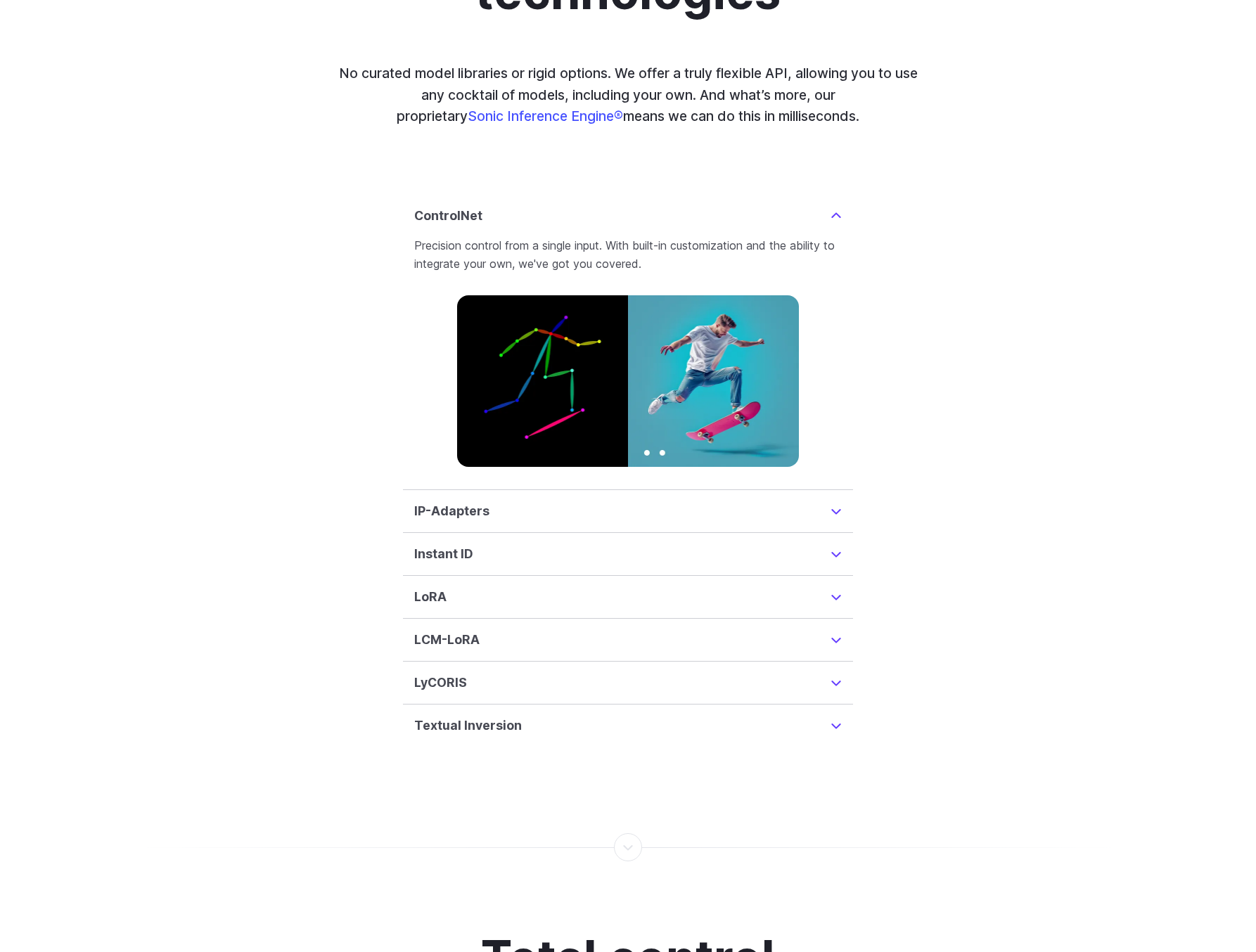
click at [783, 662] on details "LyCORIS Advanced training methodology that enhances the capabilities of Image G…" at bounding box center [628, 684] width 450 height 43
click at [832, 544] on summary "Instant ID" at bounding box center [628, 554] width 428 height 20
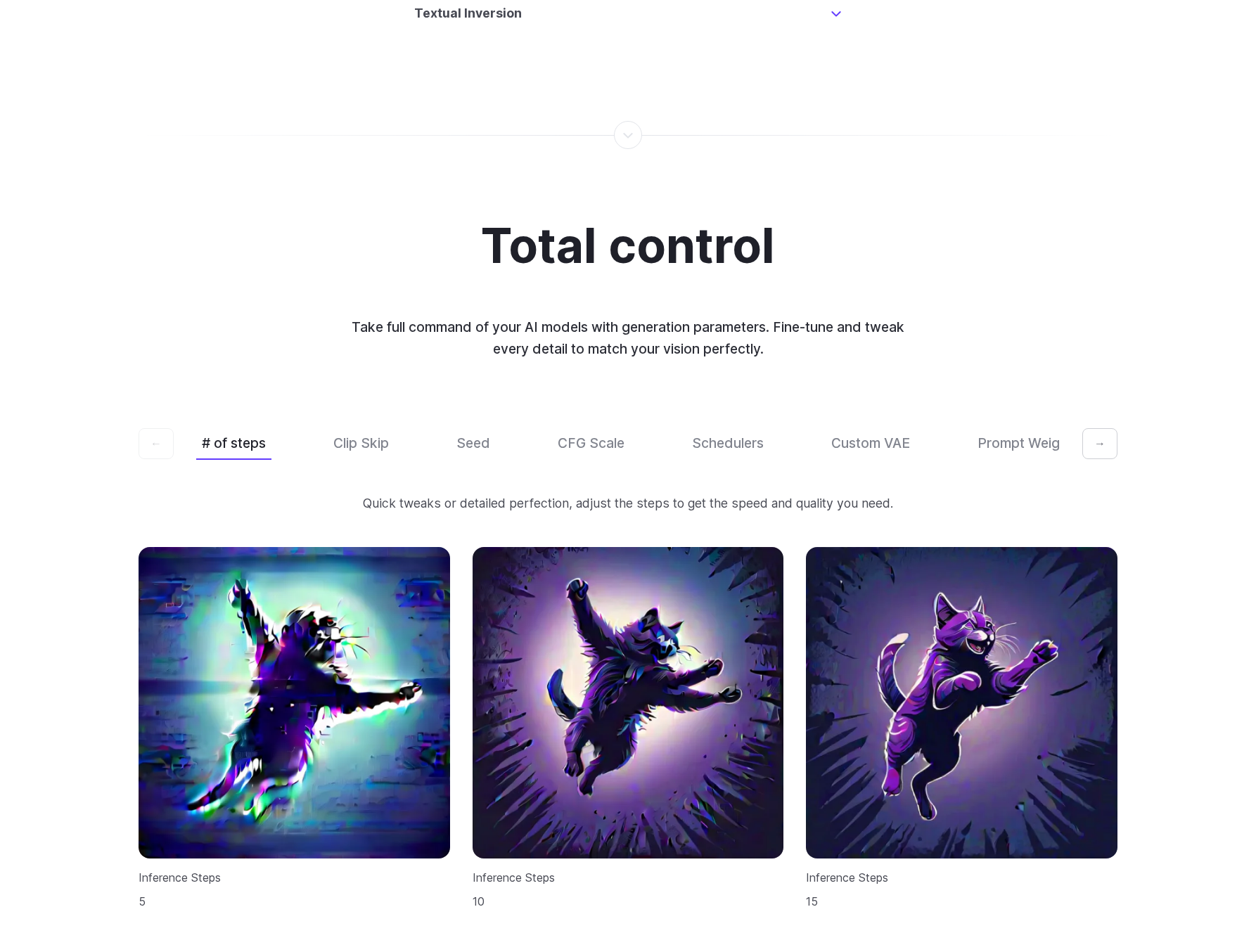
scroll to position [3981, 0]
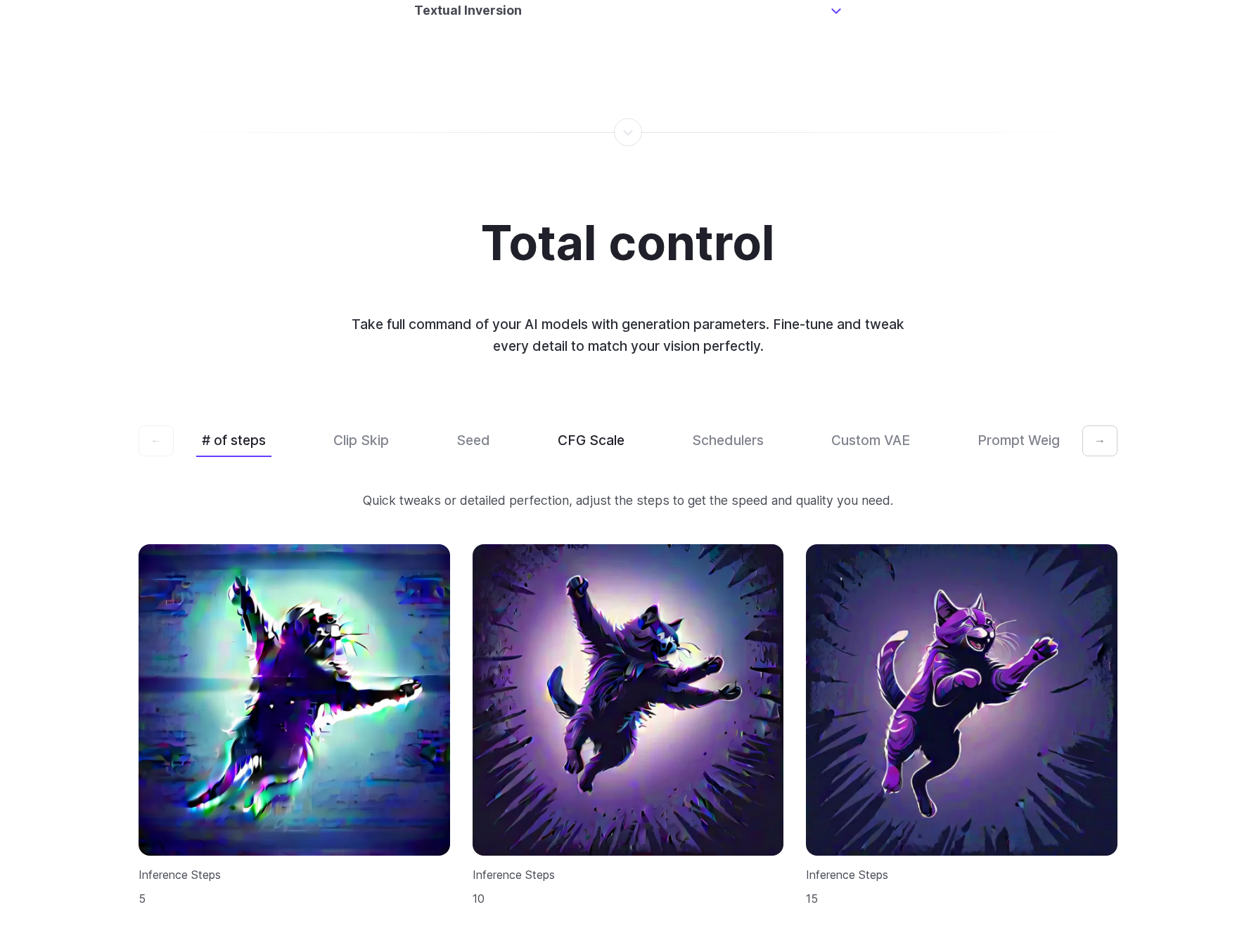
click at [592, 424] on button "CFG Scale" at bounding box center [591, 440] width 78 height 33
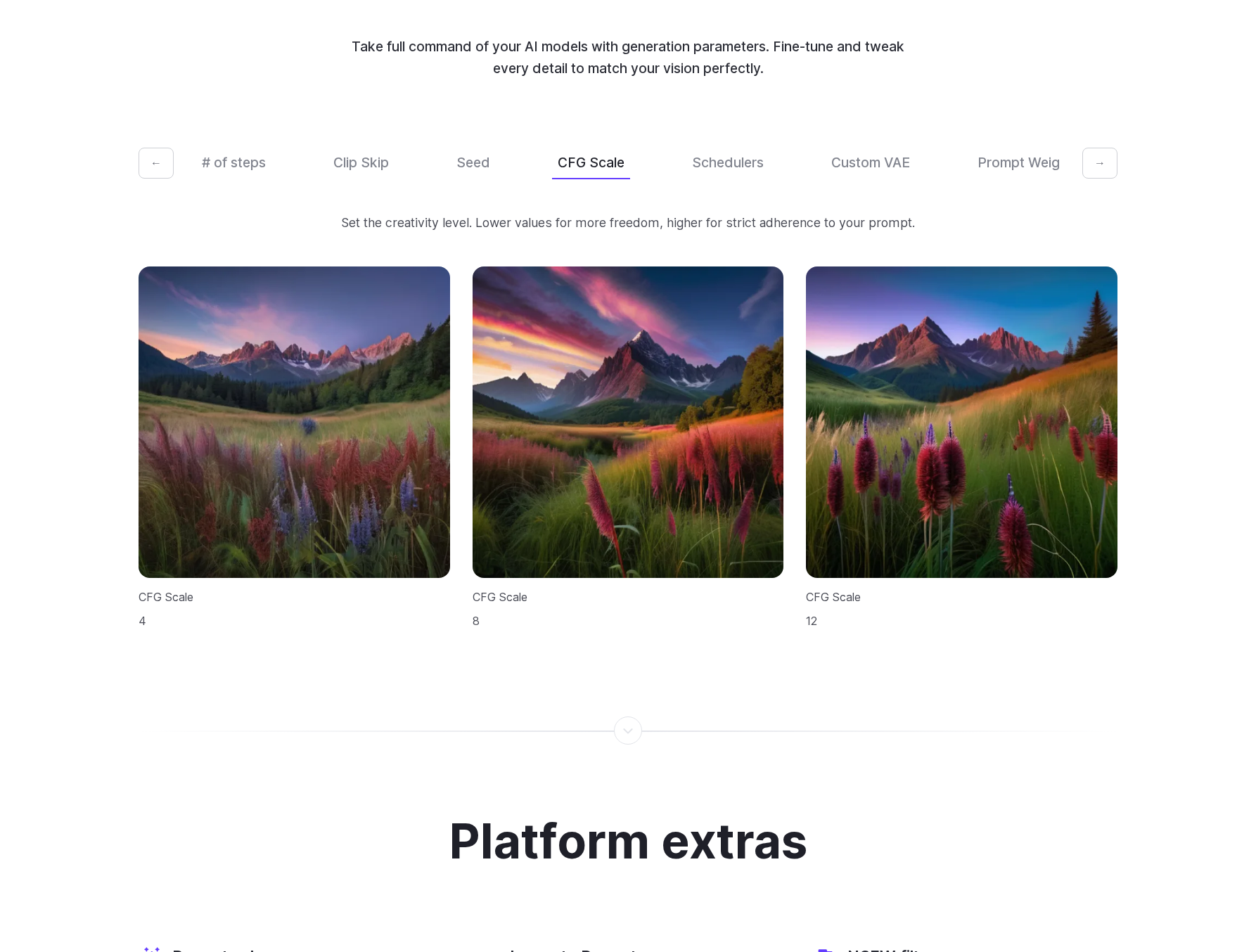
scroll to position [3976, 0]
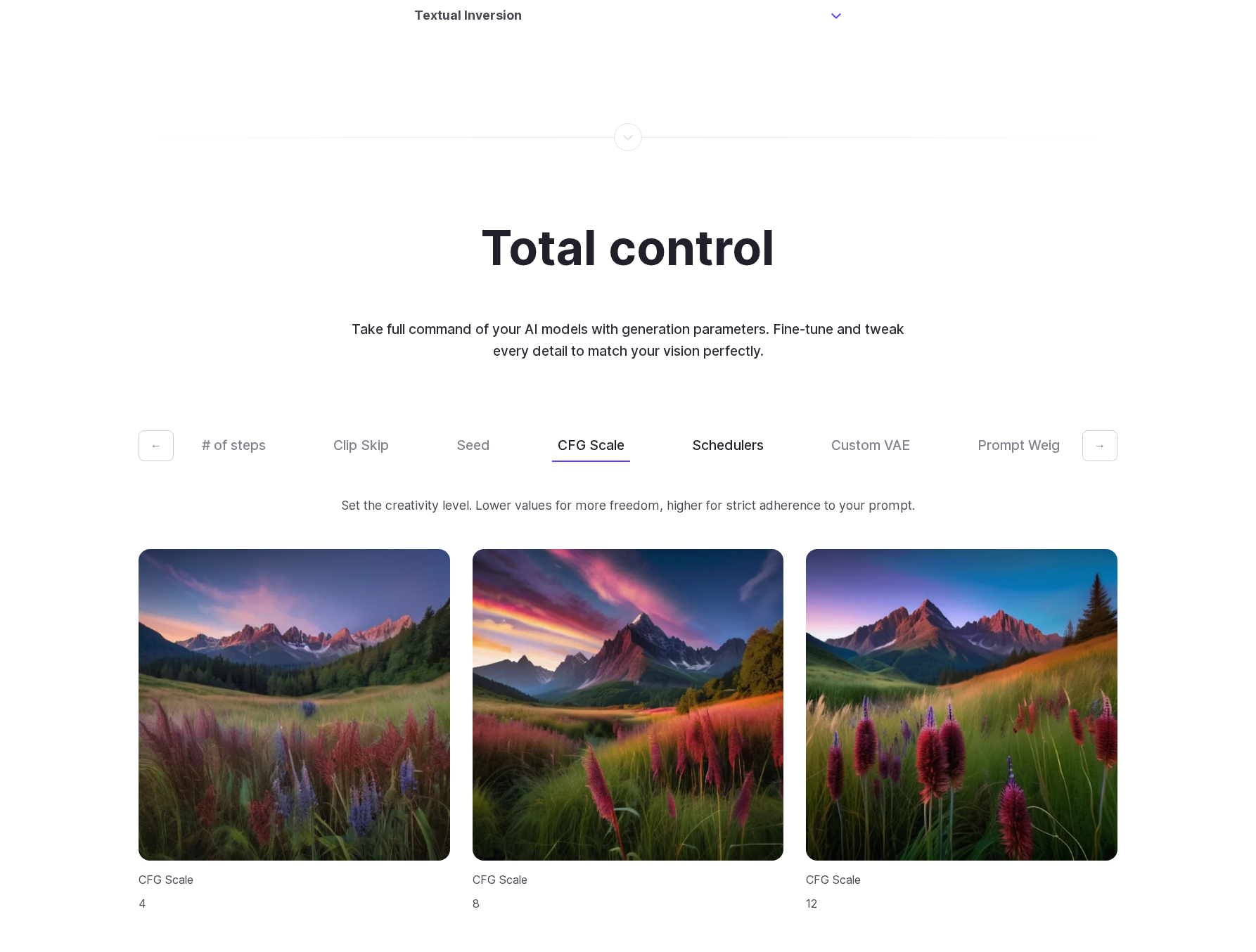
click at [726, 429] on button "Schedulers" at bounding box center [729, 445] width 83 height 33
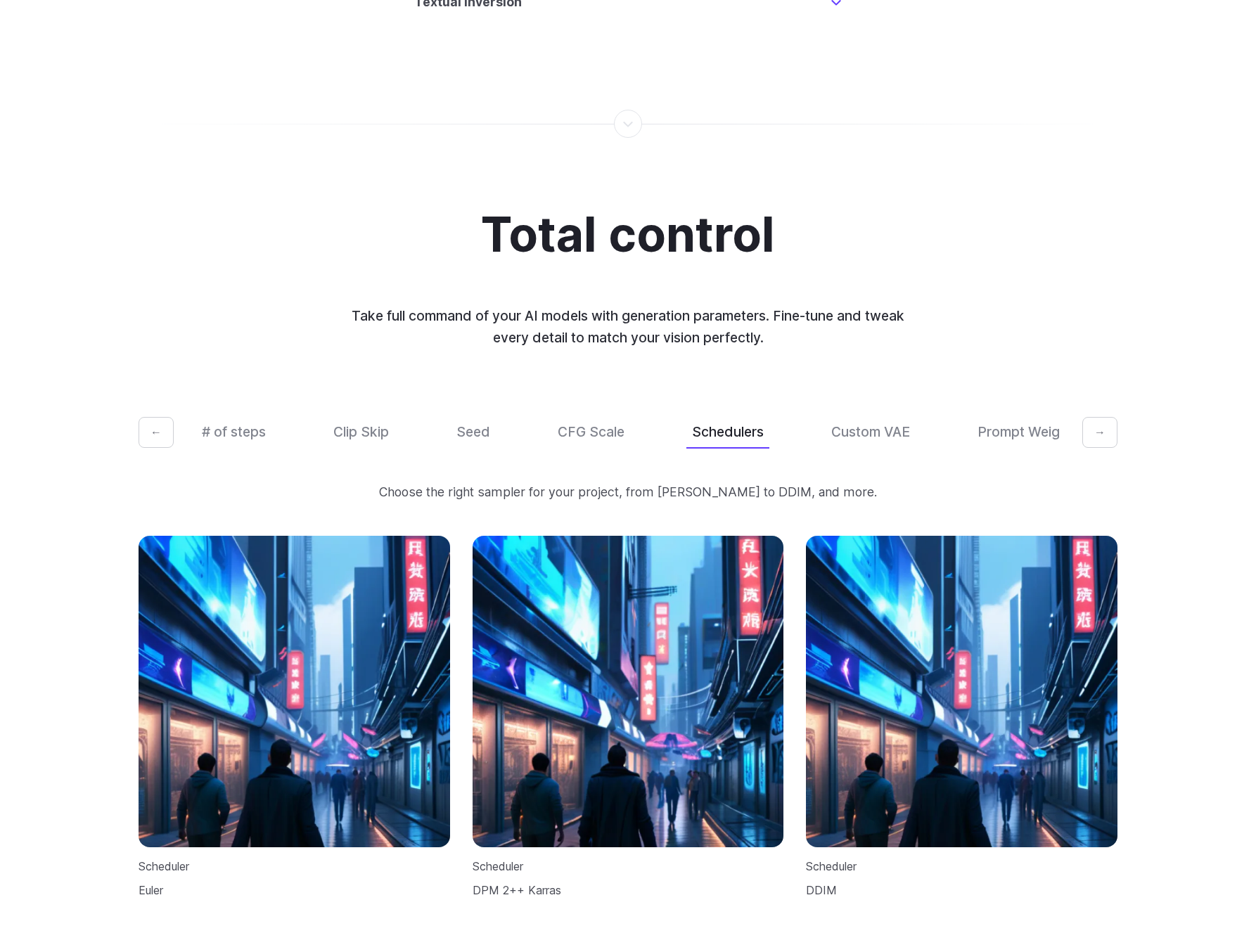
scroll to position [0, 0]
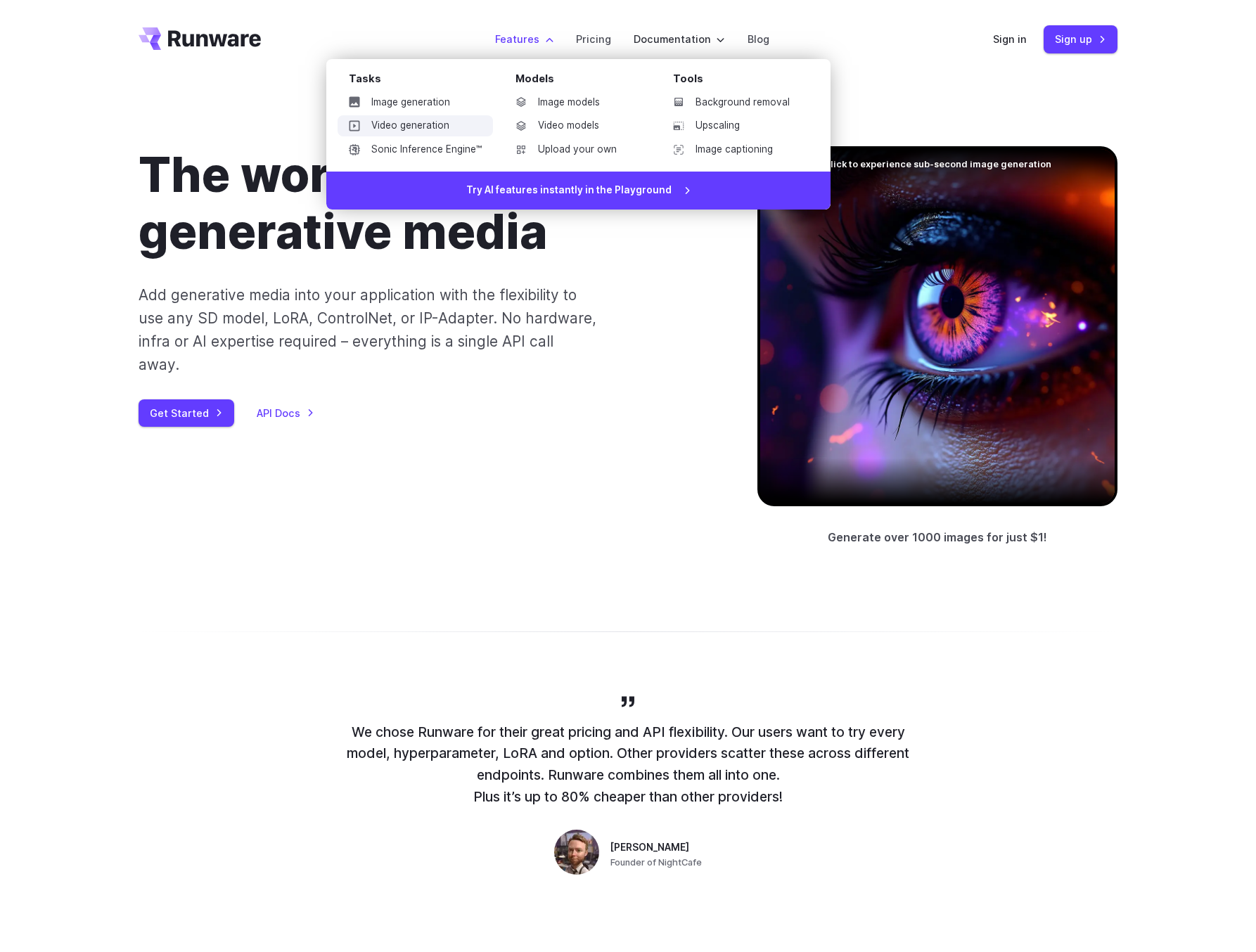
click at [467, 127] on link "Video generation" at bounding box center [415, 126] width 155 height 21
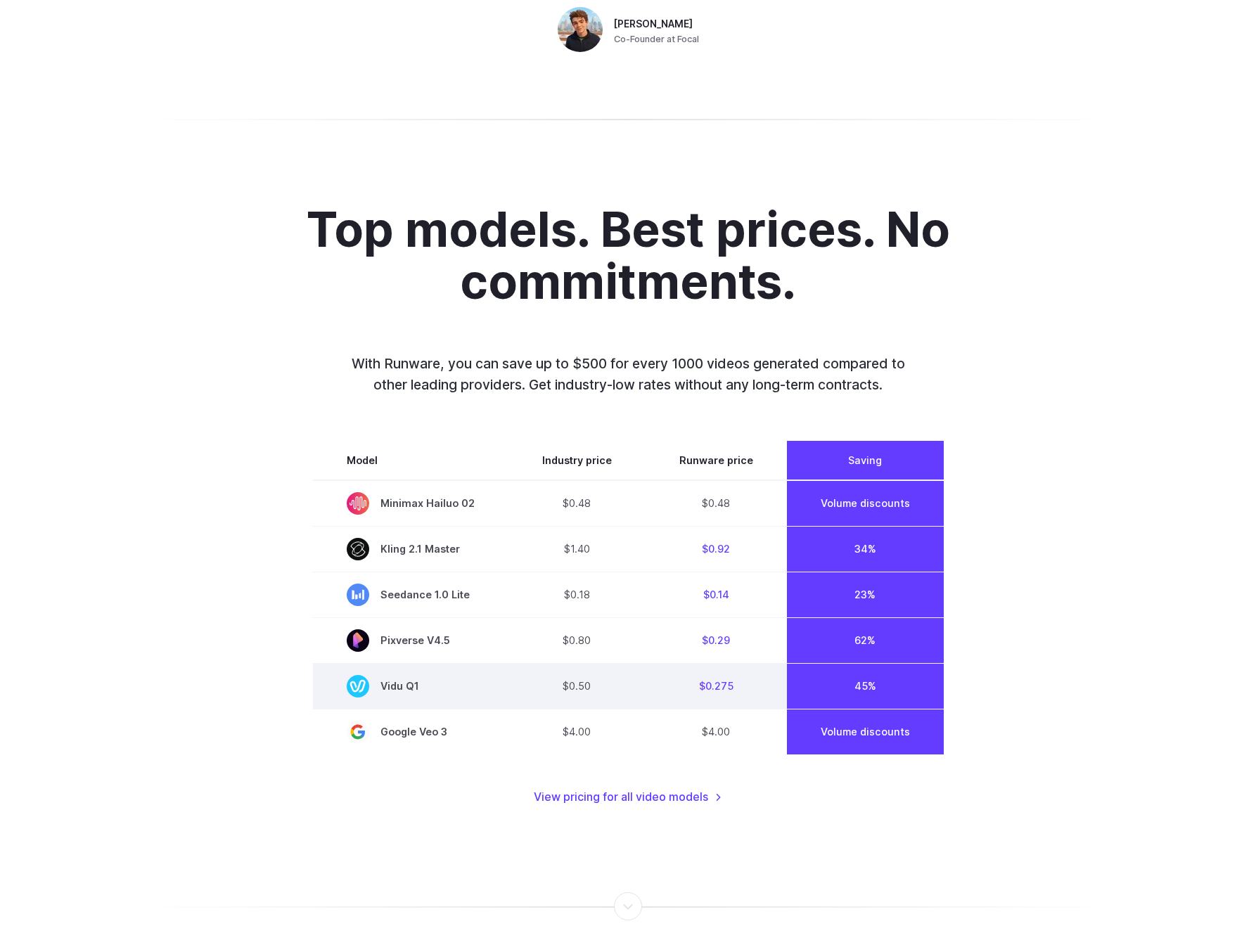
scroll to position [1061, 0]
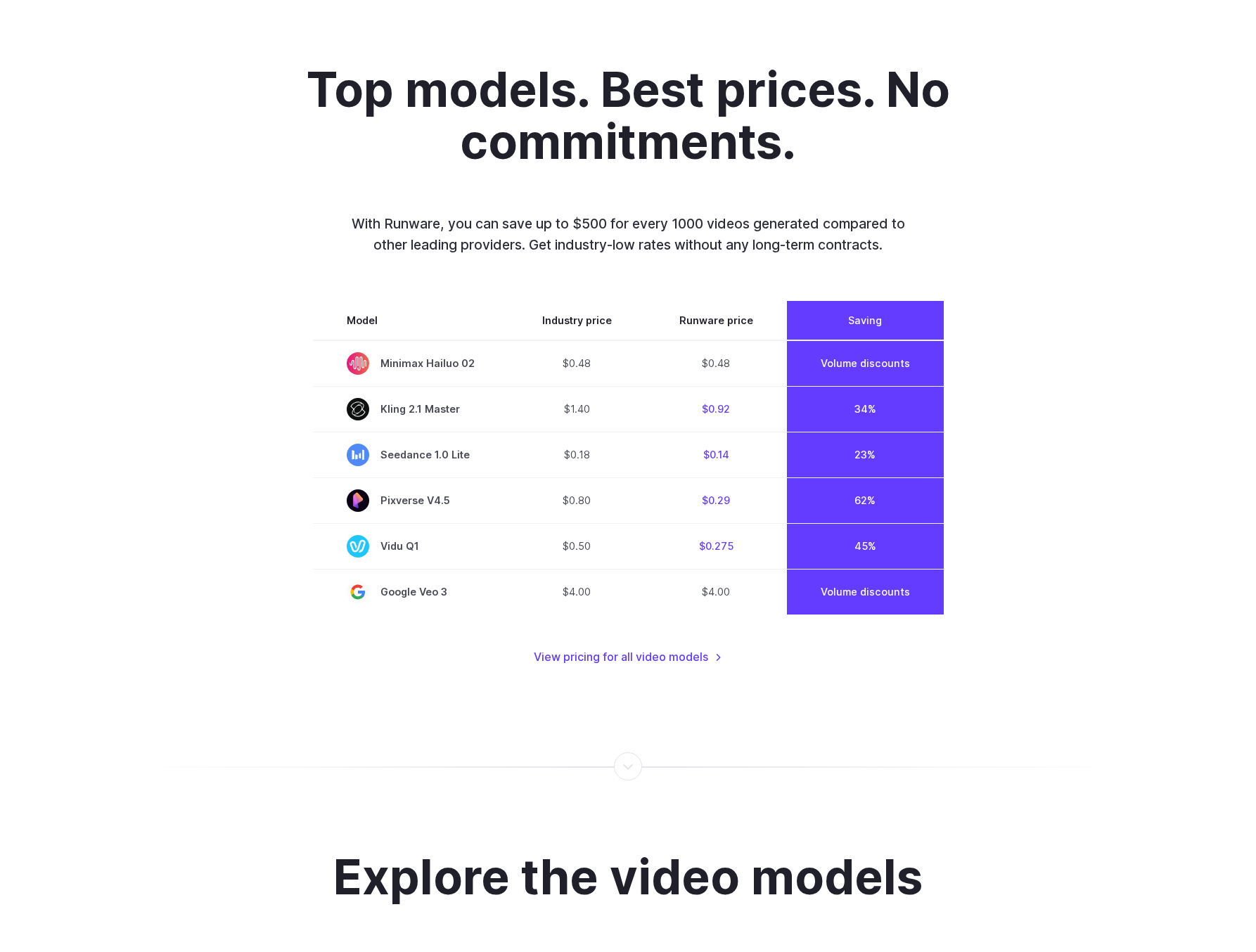
click at [682, 651] on link "View pricing for all video models" at bounding box center [628, 657] width 188 height 18
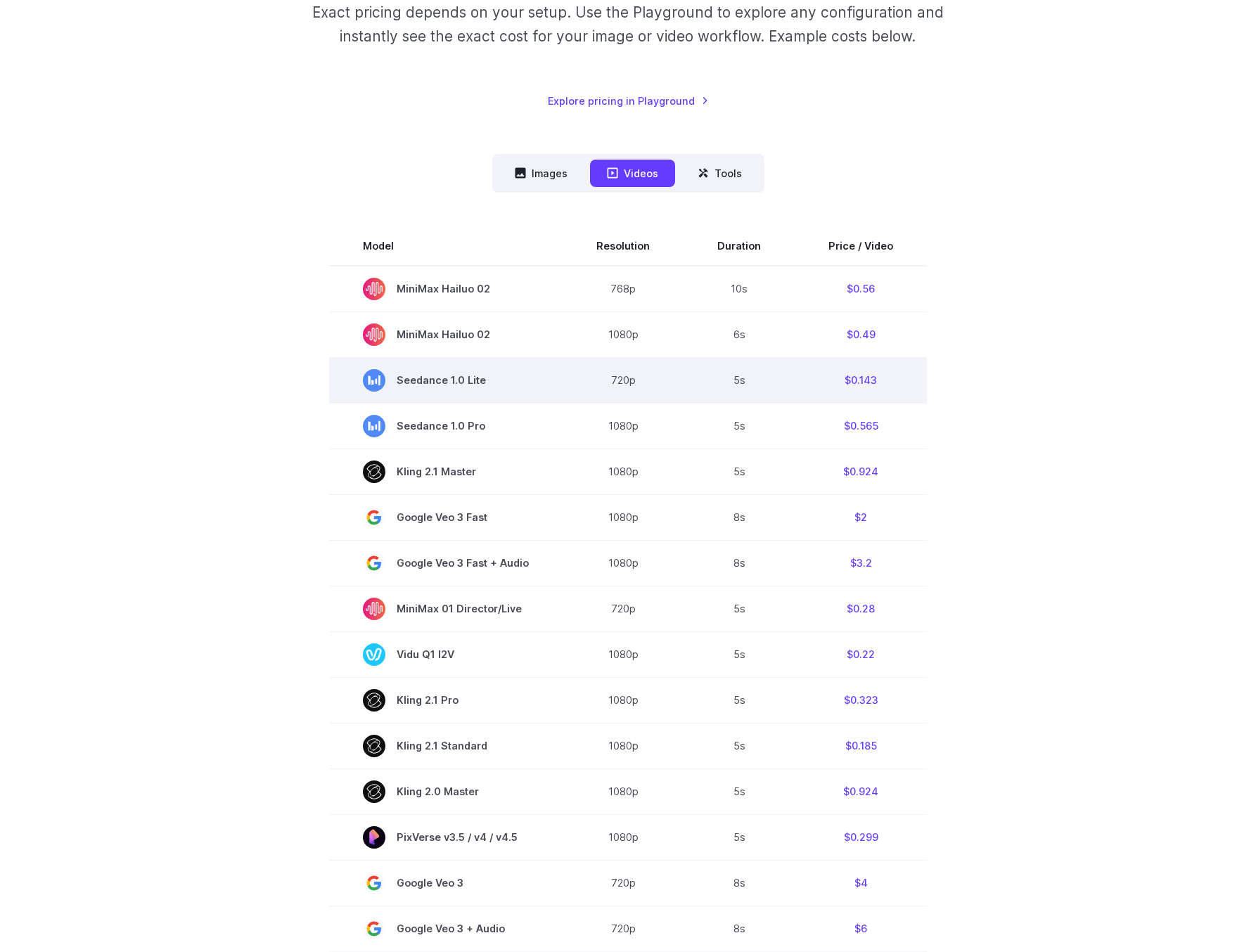
scroll to position [353, 0]
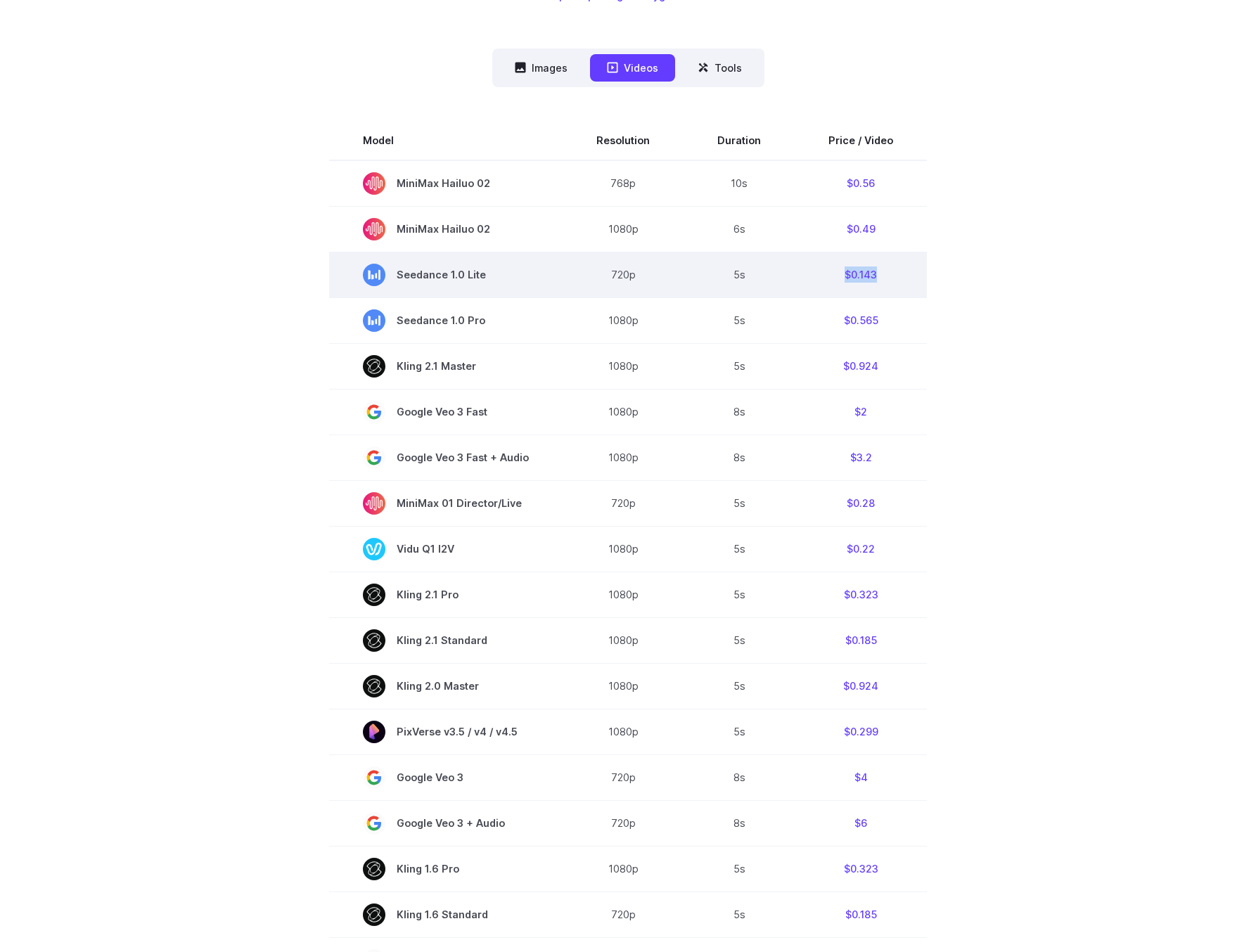
drag, startPoint x: 877, startPoint y: 273, endPoint x: 842, endPoint y: 275, distance: 35.1
click at [842, 275] on td "$0.143" at bounding box center [861, 274] width 132 height 46
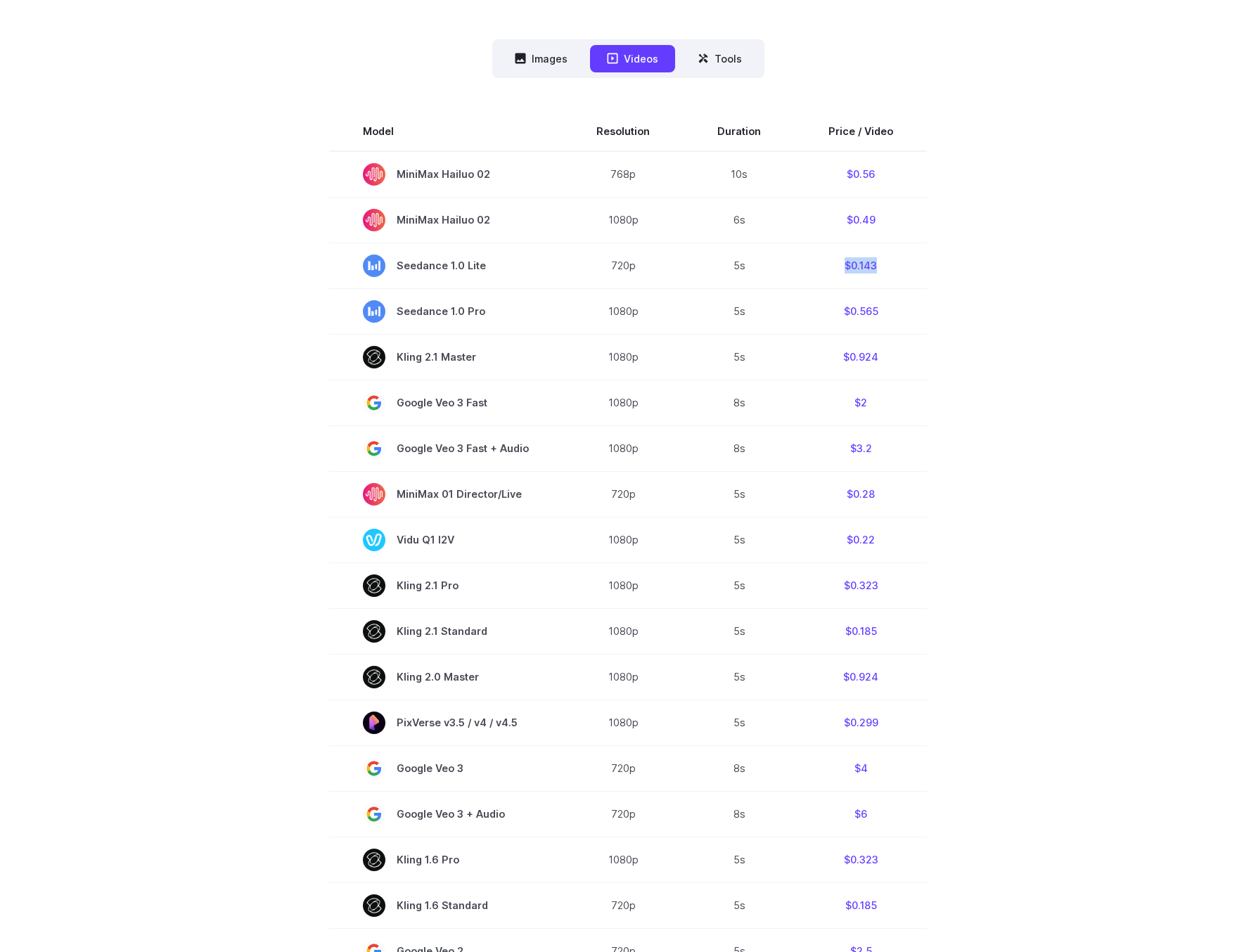
scroll to position [389, 0]
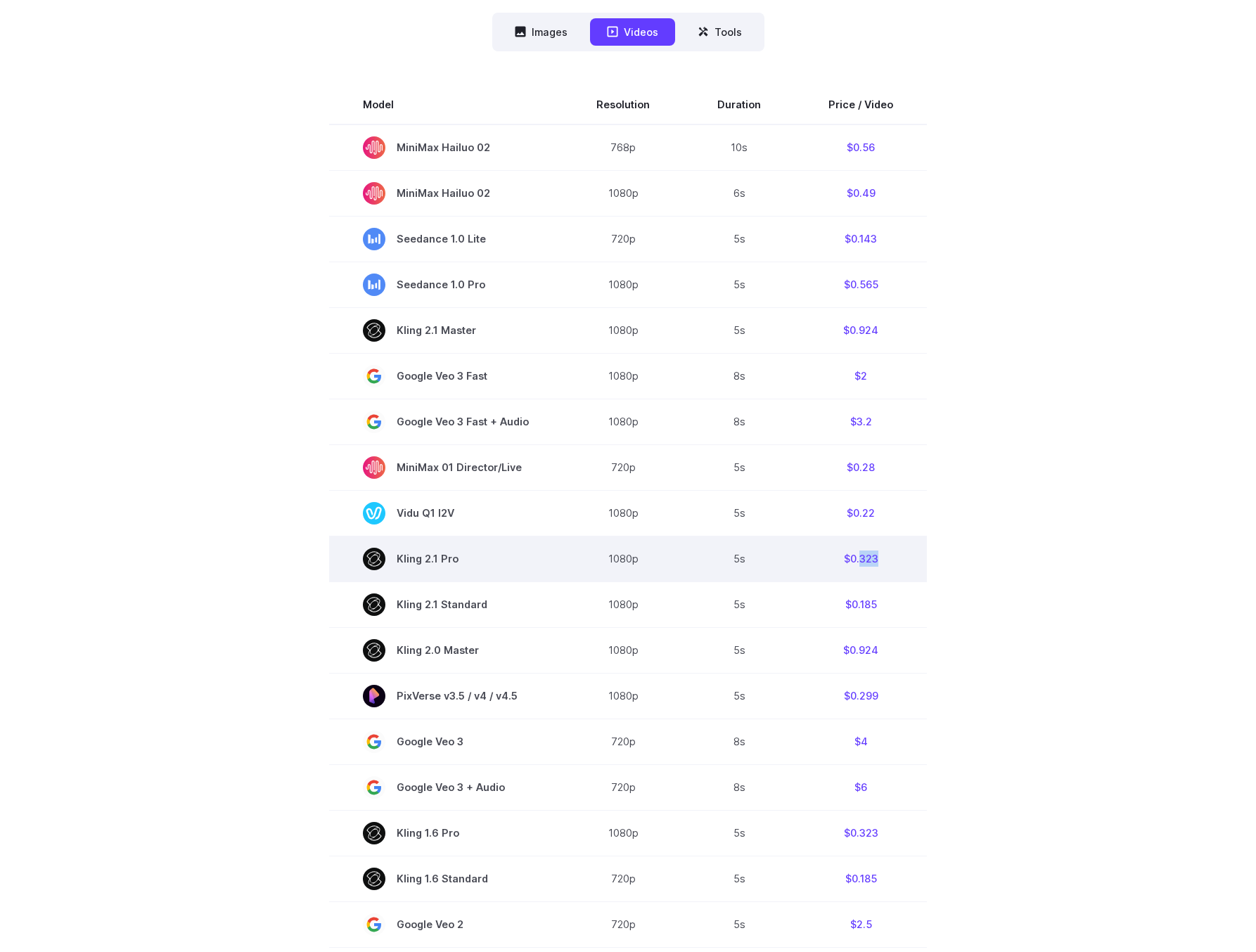
drag, startPoint x: 856, startPoint y: 560, endPoint x: 888, endPoint y: 559, distance: 32.0
click at [888, 559] on td "$0.323" at bounding box center [861, 559] width 132 height 46
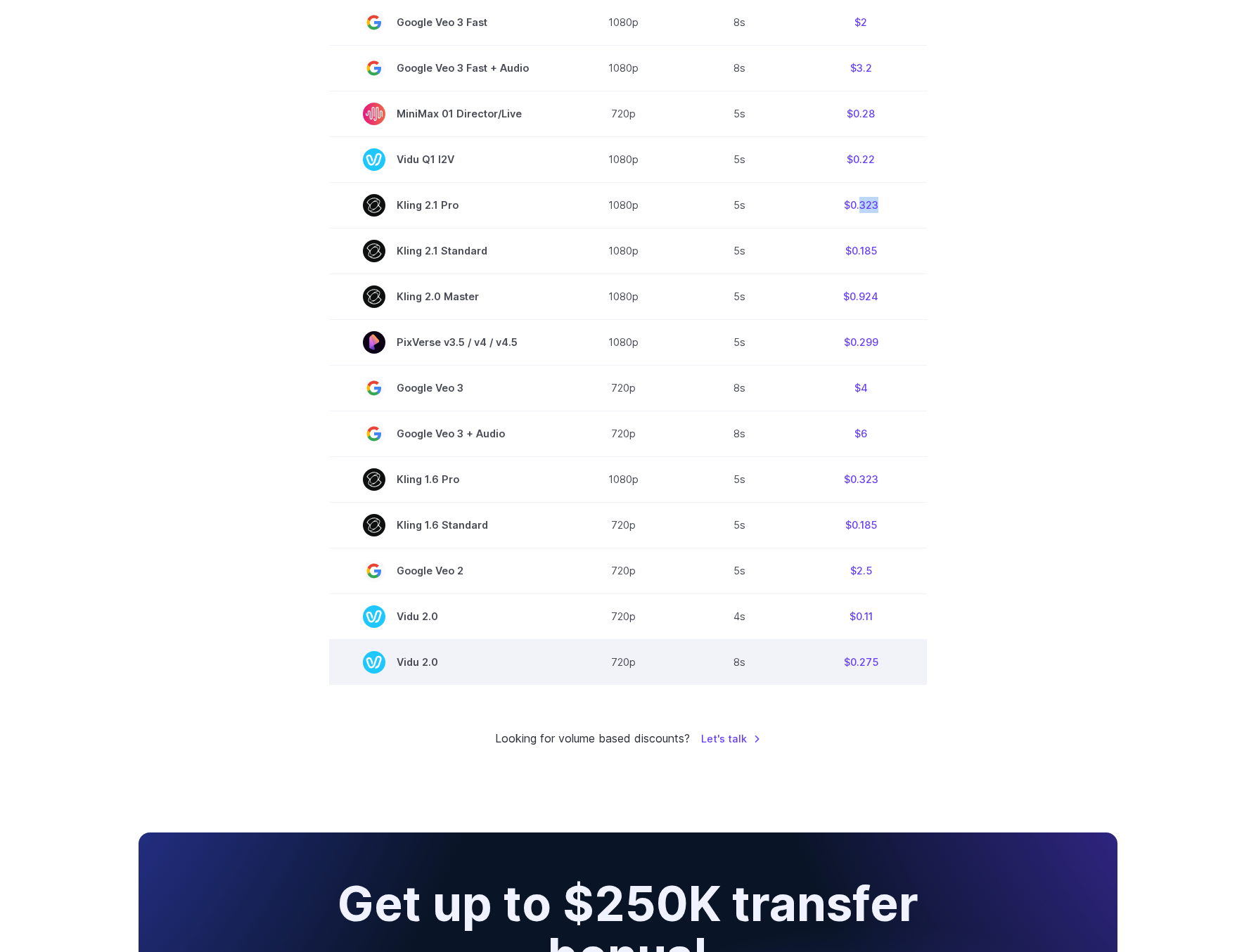
scroll to position [292, 0]
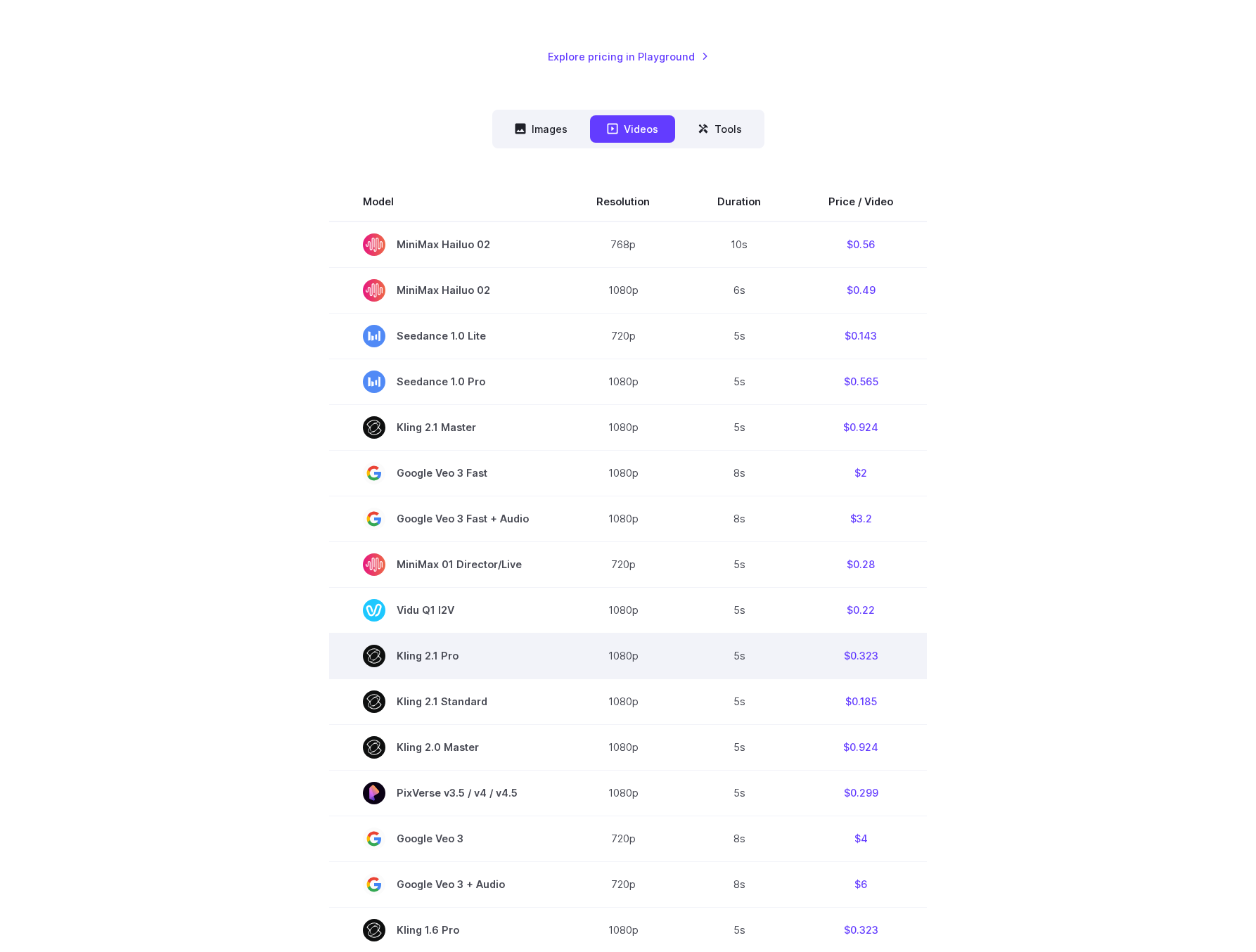
click at [694, 659] on td "5s" at bounding box center [739, 656] width 111 height 46
click at [600, 650] on td "1080p" at bounding box center [623, 656] width 121 height 46
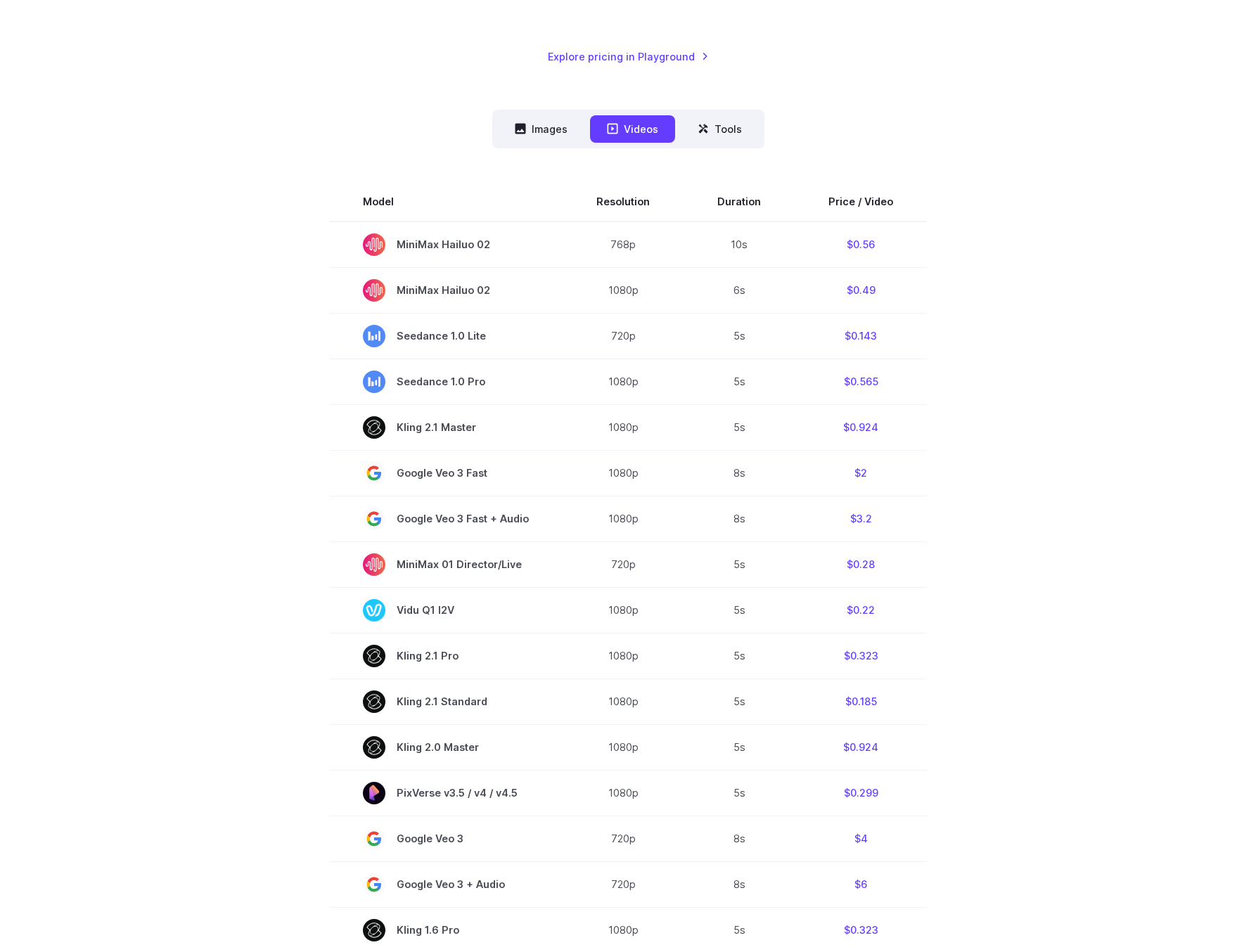
click at [733, 143] on nav "Images Videos Tools ****** ****** *****" at bounding box center [628, 129] width 273 height 38
click at [716, 131] on button "Tools" at bounding box center [720, 129] width 78 height 27
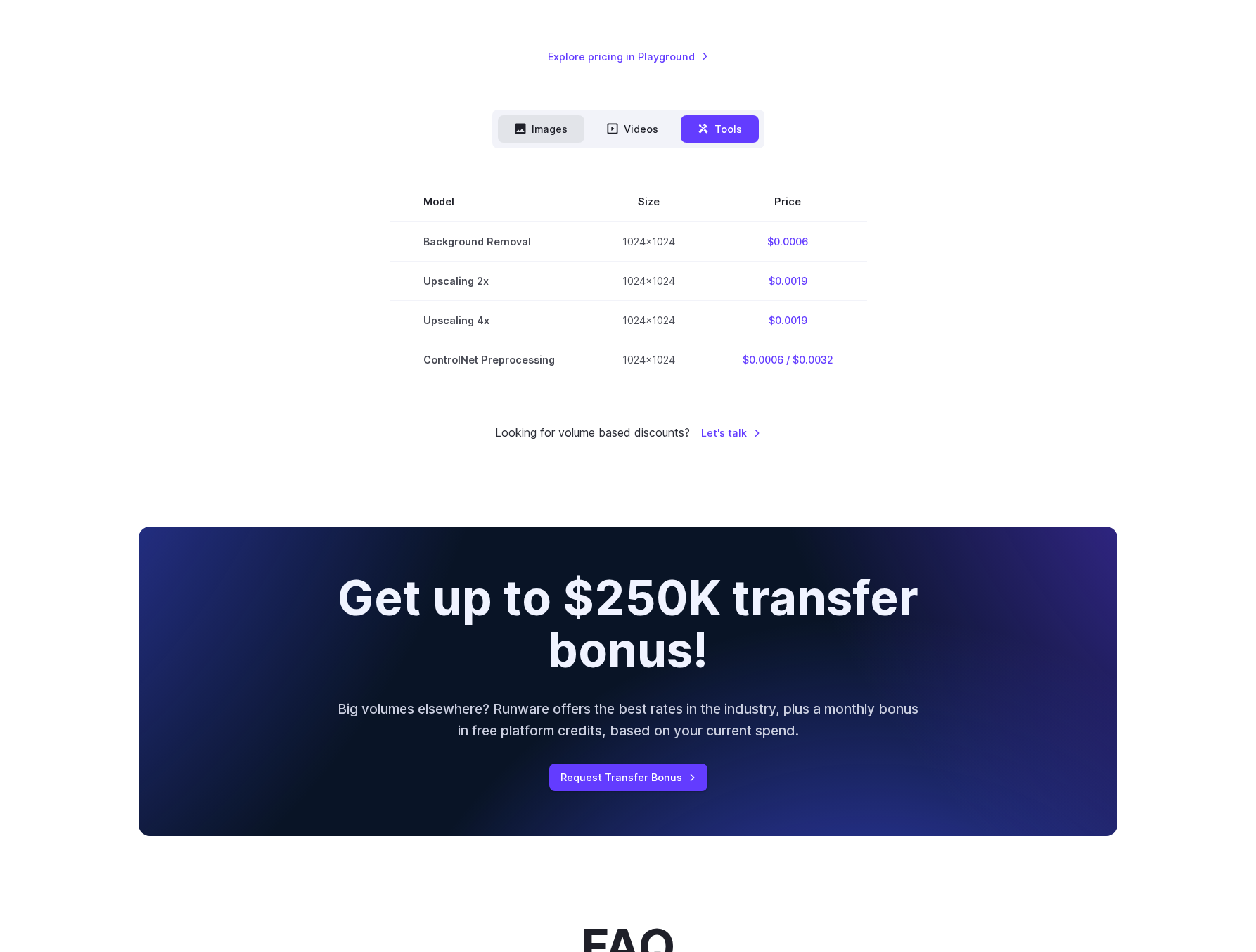
click at [567, 135] on button "Images" at bounding box center [541, 129] width 87 height 27
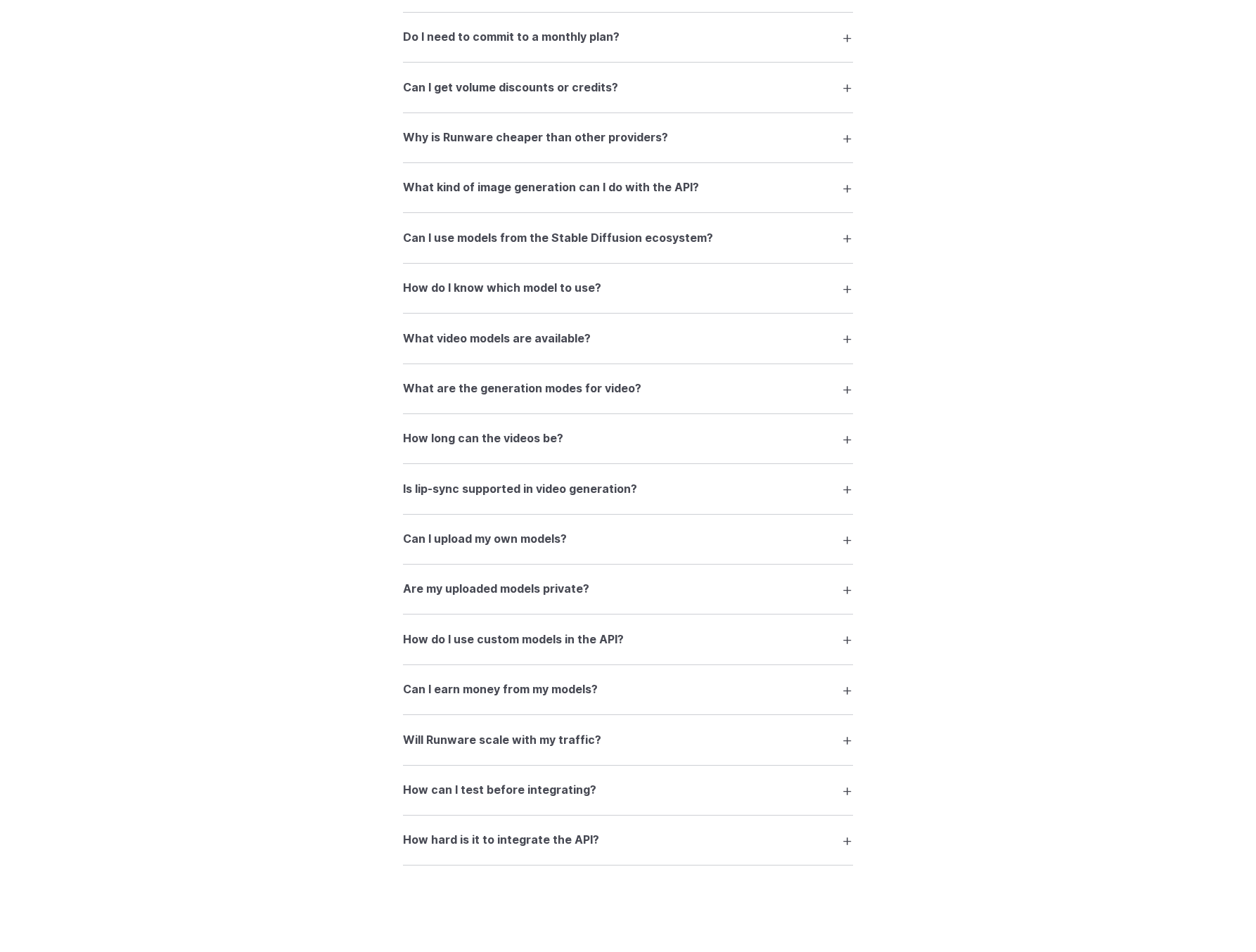
scroll to position [2251, 0]
